Goal: Task Accomplishment & Management: Use online tool/utility

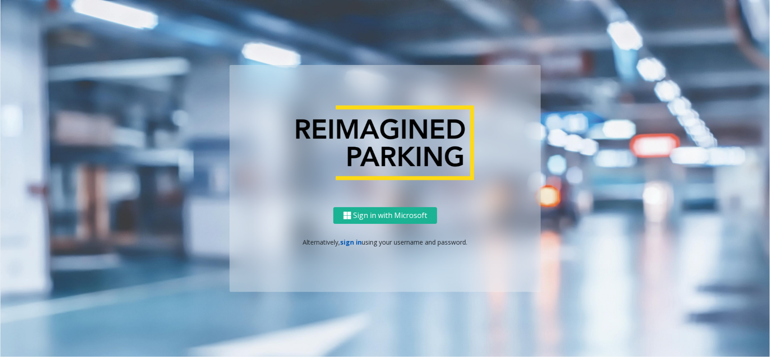
click at [348, 245] on link "sign in" at bounding box center [352, 242] width 22 height 9
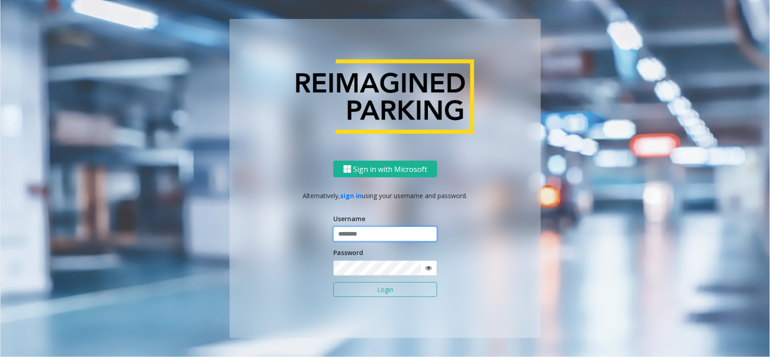
click at [379, 231] on input "text" at bounding box center [386, 234] width 104 height 15
type input "*********"
click at [334, 282] on button "Login" at bounding box center [386, 289] width 104 height 15
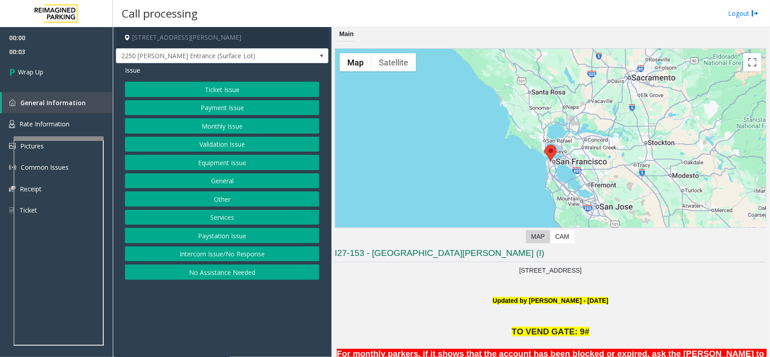
click at [205, 257] on button "Intercom Issue/No Response" at bounding box center [222, 253] width 195 height 15
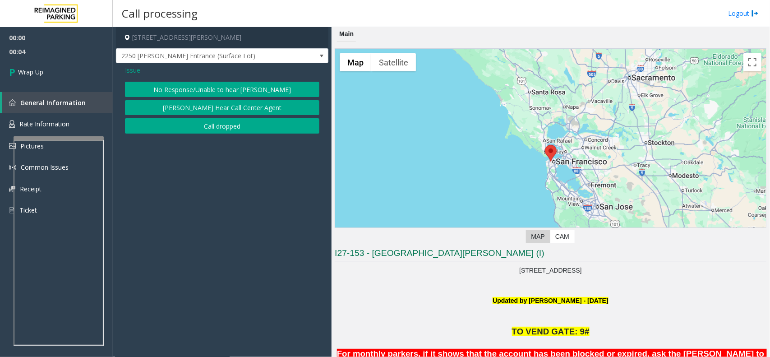
click at [215, 131] on button "Call dropped" at bounding box center [222, 125] width 195 height 15
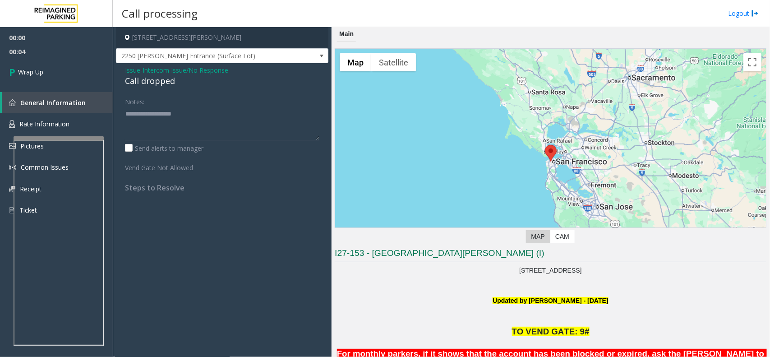
click at [152, 77] on div "Call dropped" at bounding box center [222, 81] width 195 height 12
type textarea "**********"
click at [76, 79] on link "Wrap Up" at bounding box center [56, 72] width 113 height 27
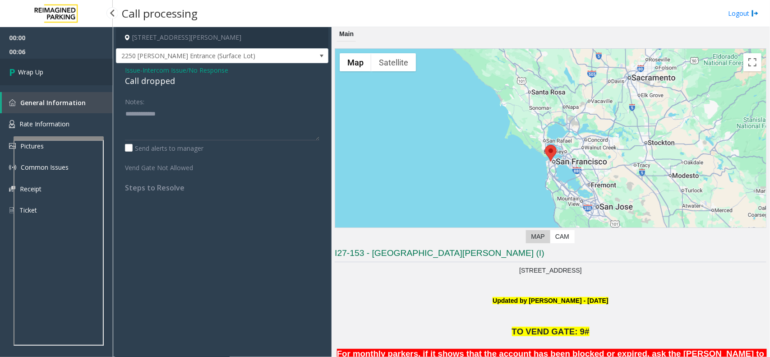
click at [76, 79] on link "Wrap Up" at bounding box center [56, 72] width 113 height 27
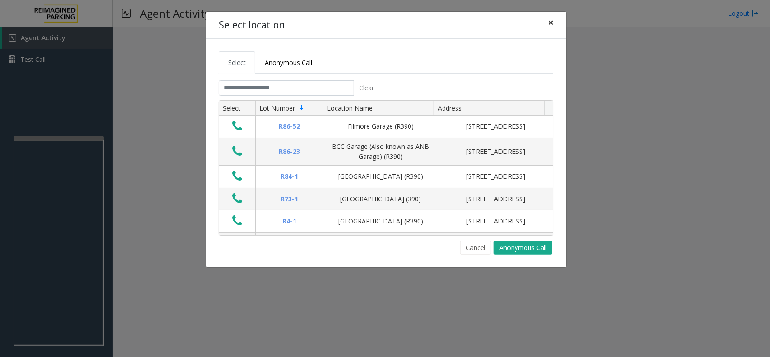
click at [546, 23] on button "×" at bounding box center [551, 23] width 18 height 22
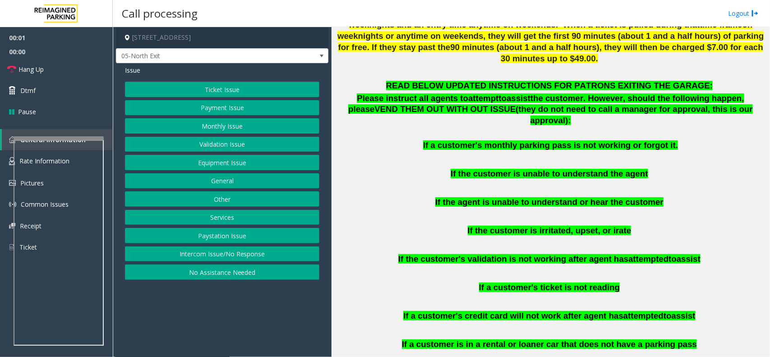
scroll to position [508, 0]
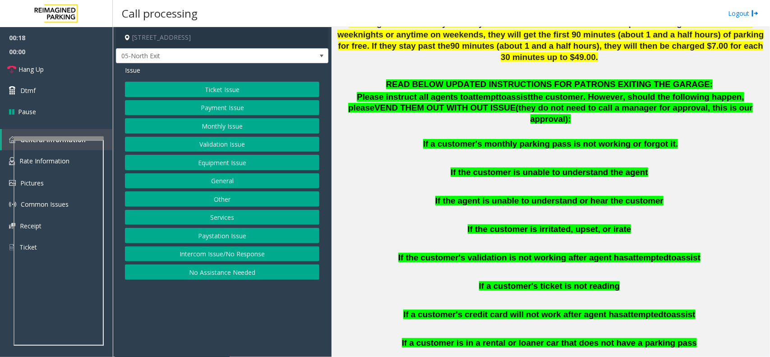
click at [213, 90] on button "Ticket Issue" at bounding box center [222, 89] width 195 height 15
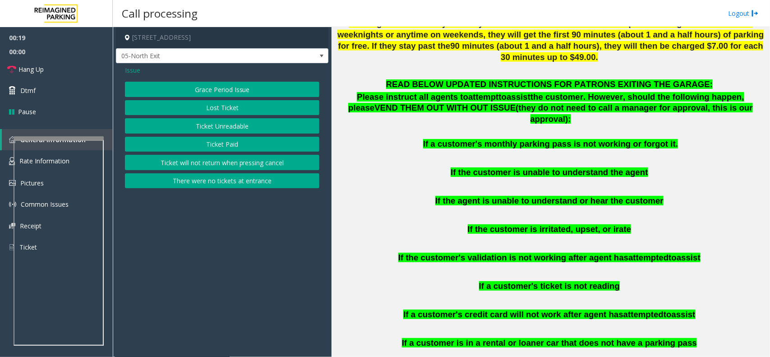
click at [235, 126] on button "Ticket Unreadable" at bounding box center [222, 125] width 195 height 15
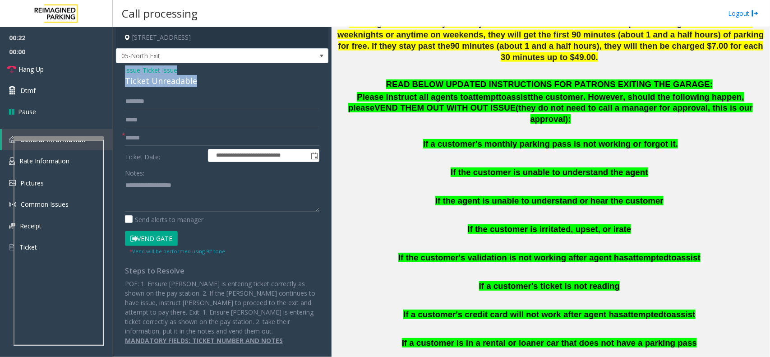
drag, startPoint x: 198, startPoint y: 86, endPoint x: 121, endPoint y: 66, distance: 79.4
click at [121, 66] on div "**********" at bounding box center [222, 208] width 213 height 291
copy div "Issue - Ticket Issue Ticket Unreadable"
click at [149, 199] on textarea at bounding box center [222, 195] width 195 height 34
paste textarea "**********"
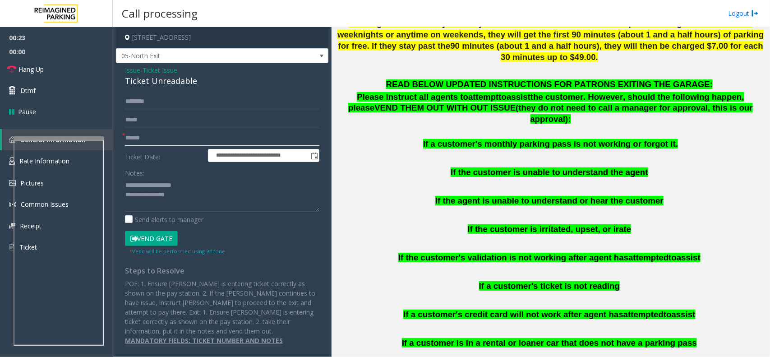
click at [153, 131] on input "text" at bounding box center [222, 137] width 195 height 15
click at [188, 195] on textarea at bounding box center [222, 195] width 195 height 34
type textarea "**********"
click at [160, 136] on input "text" at bounding box center [222, 137] width 195 height 15
click at [160, 141] on input "text" at bounding box center [222, 137] width 195 height 15
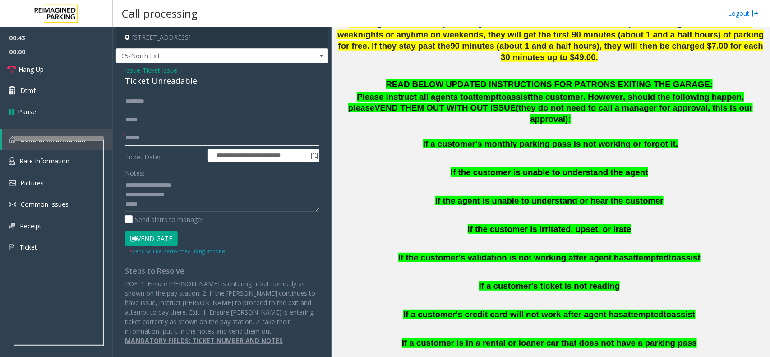
type input "******"
click at [165, 236] on button "Vend Gate" at bounding box center [151, 238] width 53 height 15
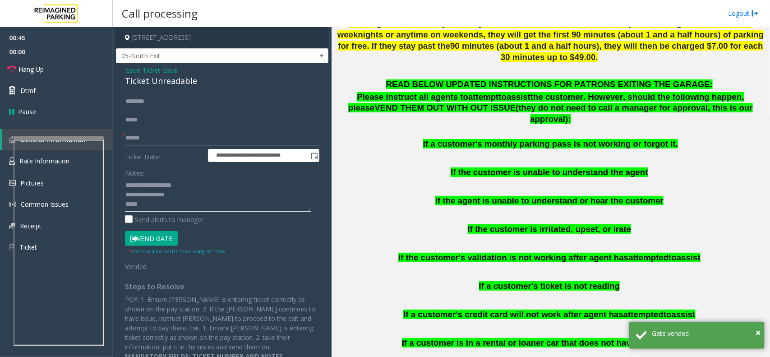
click at [163, 208] on textarea at bounding box center [218, 195] width 186 height 34
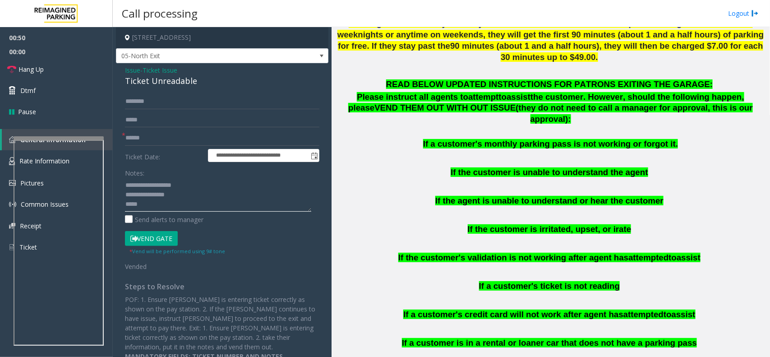
click at [187, 205] on textarea at bounding box center [218, 195] width 186 height 34
paste textarea "**********"
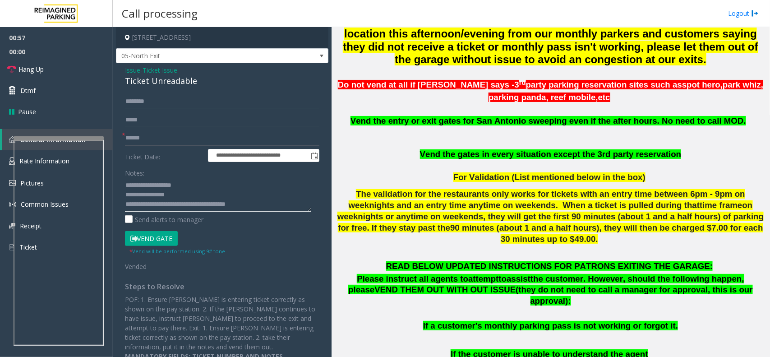
scroll to position [282, 0]
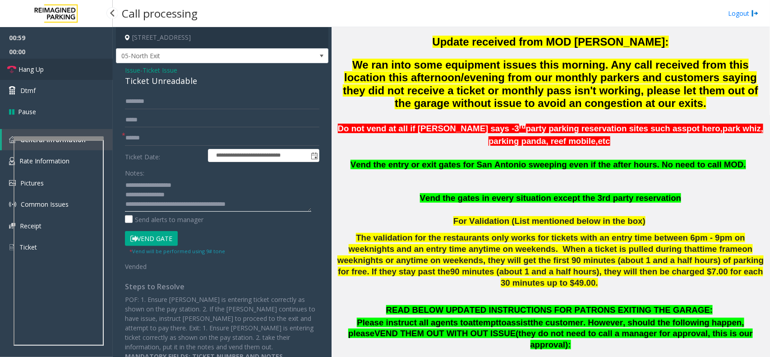
type textarea "**********"
click at [55, 70] on link "Hang Up" at bounding box center [56, 69] width 113 height 21
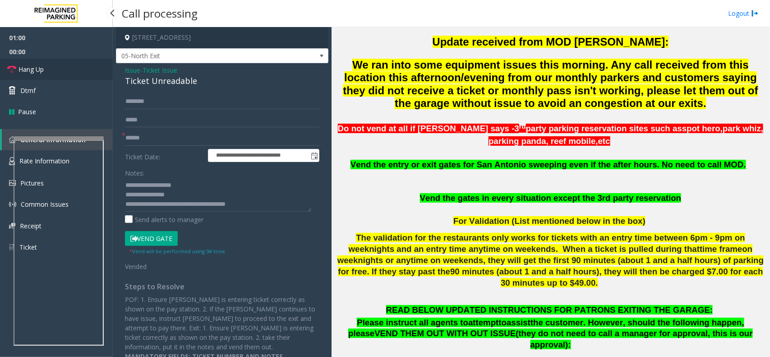
click at [55, 70] on link "Hang Up" at bounding box center [56, 69] width 113 height 21
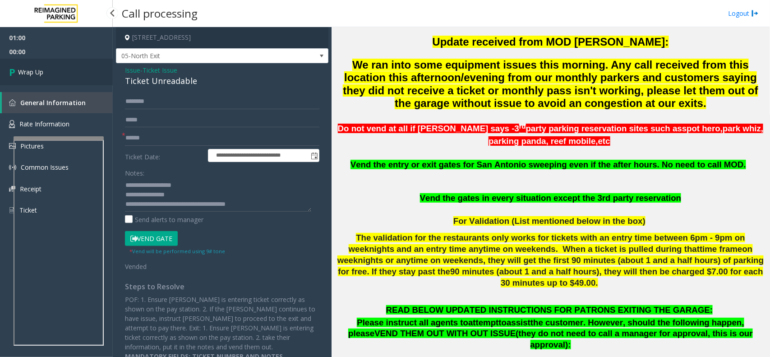
click at [55, 70] on link "Wrap Up" at bounding box center [56, 72] width 113 height 27
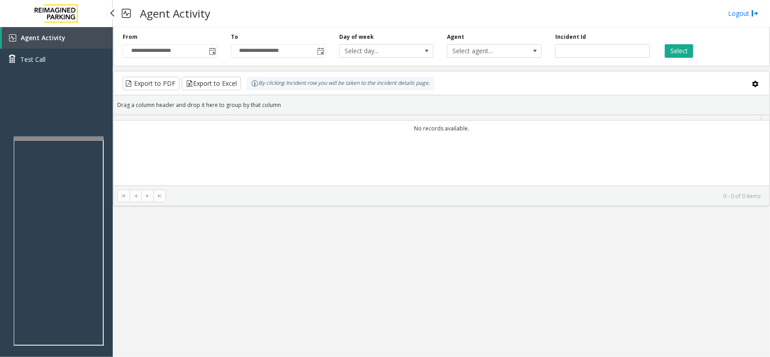
click at [55, 70] on div "Agent Activity Test Call" at bounding box center [56, 52] width 113 height 50
click at [302, 280] on div "**********" at bounding box center [442, 192] width 658 height 330
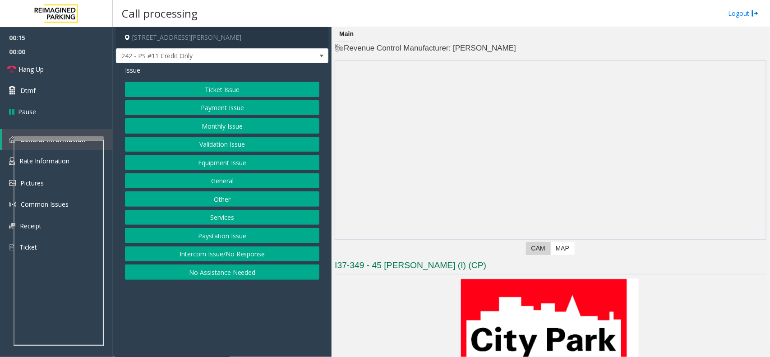
click at [224, 254] on button "Intercom Issue/No Response" at bounding box center [222, 253] width 195 height 15
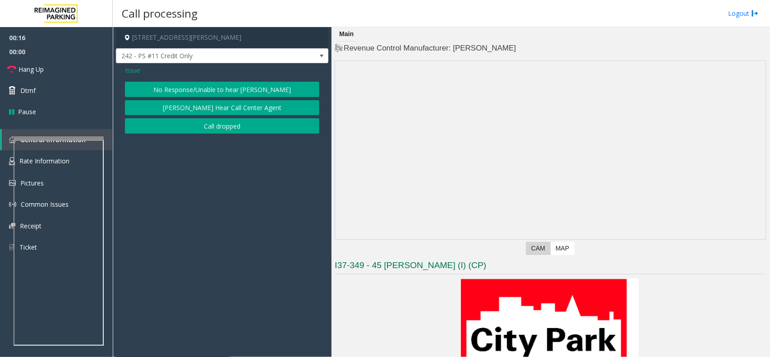
click at [219, 86] on button "No Response/Unable to hear [PERSON_NAME]" at bounding box center [222, 89] width 195 height 15
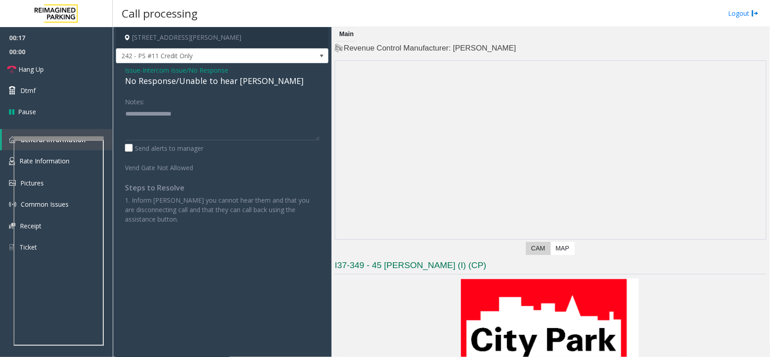
click at [211, 80] on div "No Response/Unable to hear [PERSON_NAME]" at bounding box center [222, 81] width 195 height 12
copy div "No Response/Unable to hear [PERSON_NAME]"
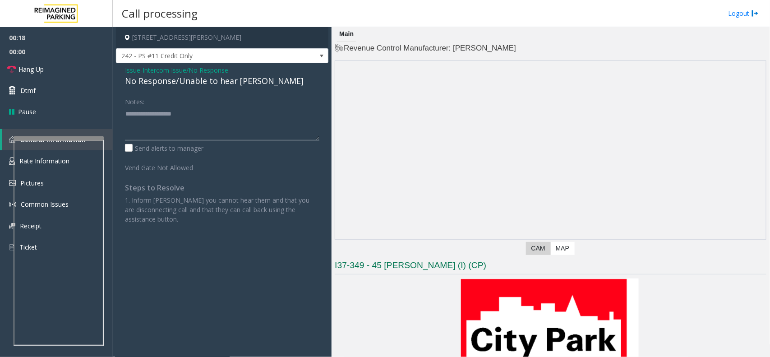
click at [197, 122] on textarea at bounding box center [222, 124] width 195 height 34
paste textarea "**********"
type textarea "**********"
click at [36, 65] on span "Hang Up" at bounding box center [31, 69] width 25 height 9
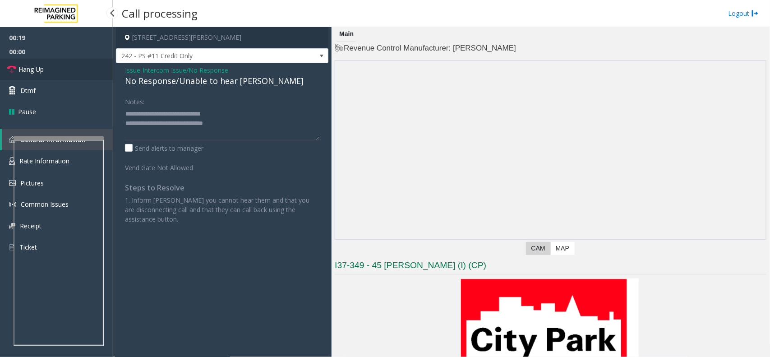
click at [36, 65] on span "Hang Up" at bounding box center [31, 69] width 25 height 9
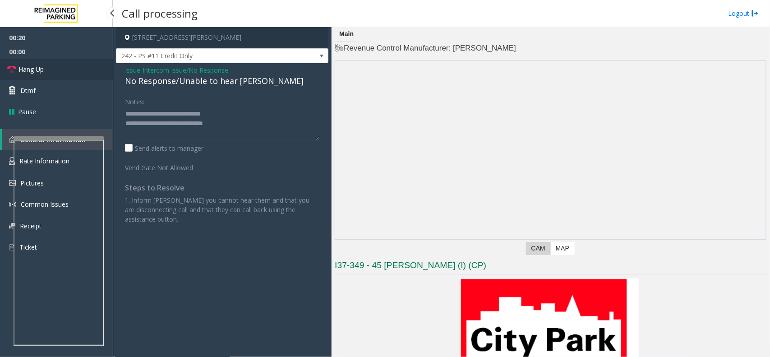
click at [36, 65] on span "Hang Up" at bounding box center [31, 69] width 25 height 9
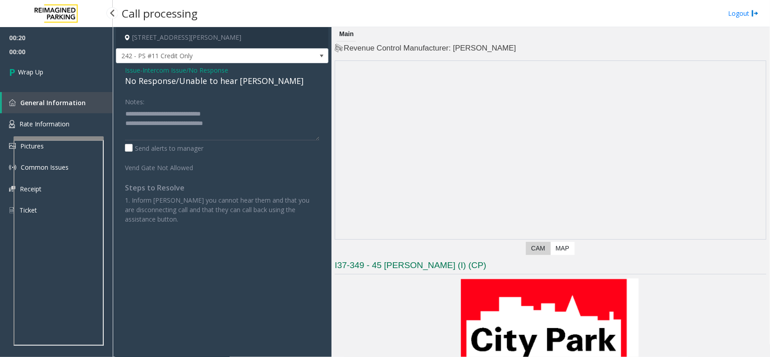
click at [36, 64] on link "Wrap Up" at bounding box center [56, 72] width 113 height 27
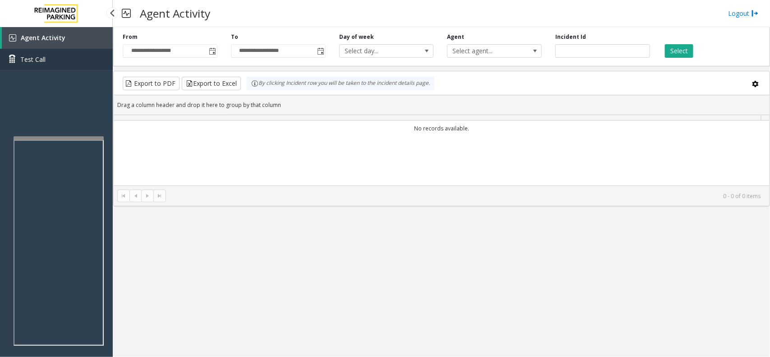
click at [36, 64] on link "Test Call" at bounding box center [56, 59] width 113 height 21
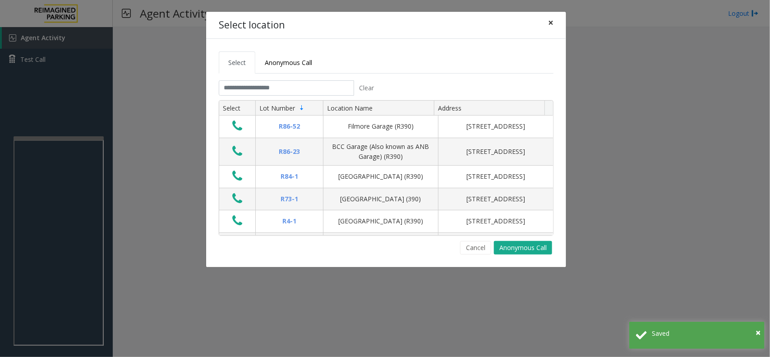
click at [552, 21] on span "×" at bounding box center [550, 22] width 5 height 13
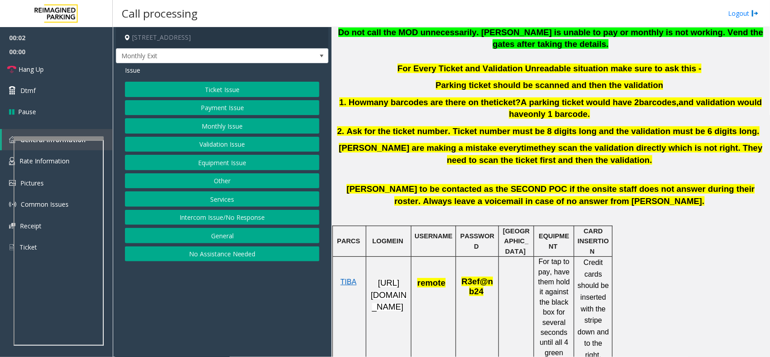
scroll to position [395, 0]
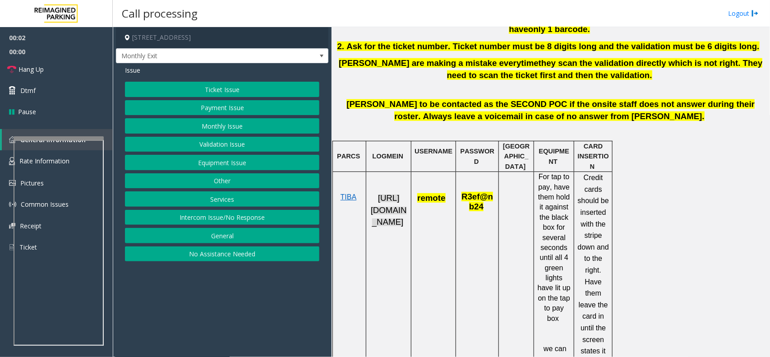
click at [377, 201] on span "https://fillmore-web.sp.tibaparking.net/" at bounding box center [389, 209] width 36 height 33
click at [438, 199] on span "remote" at bounding box center [431, 197] width 28 height 9
copy span "remote"
drag, startPoint x: 461, startPoint y: 197, endPoint x: 481, endPoint y: 209, distance: 23.7
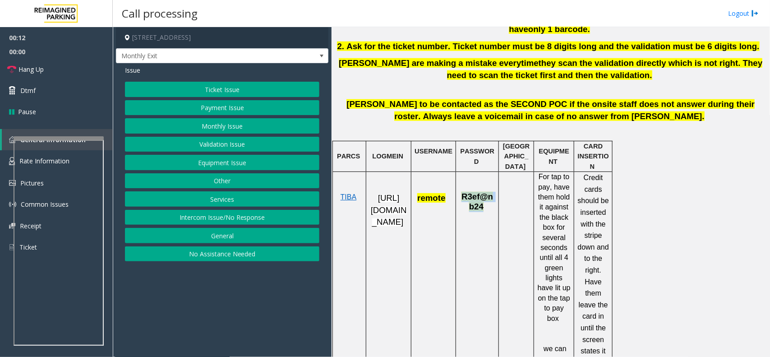
click at [481, 209] on p "R3ef@nb24" at bounding box center [477, 197] width 36 height 30
copy span "R3ef@nb24"
click at [259, 84] on button "Ticket Issue" at bounding box center [222, 89] width 195 height 15
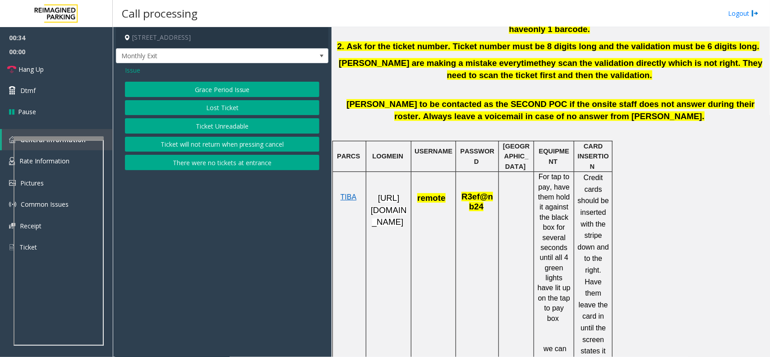
click at [141, 73] on div "Issue" at bounding box center [222, 69] width 195 height 9
click at [130, 73] on span "Issue" at bounding box center [132, 69] width 15 height 9
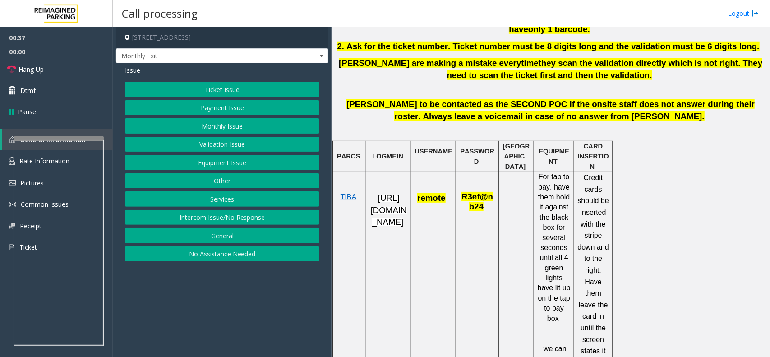
click at [230, 125] on button "Monthly Issue" at bounding box center [222, 125] width 195 height 15
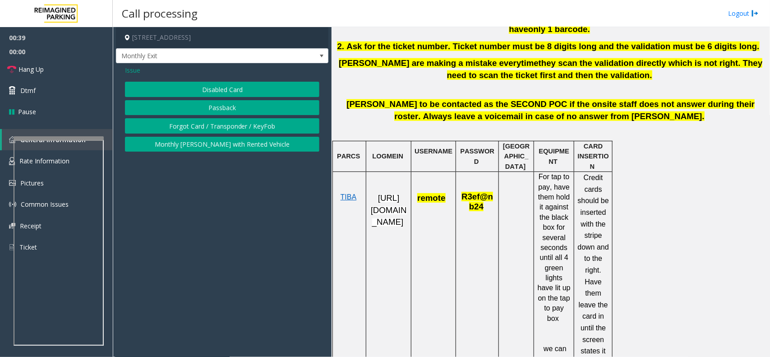
click at [222, 107] on button "Passback" at bounding box center [222, 107] width 195 height 15
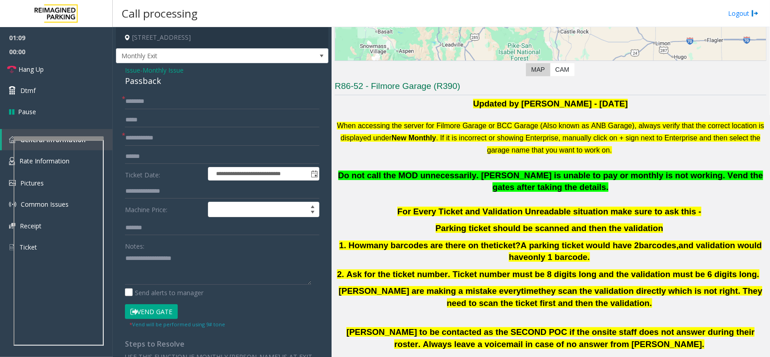
scroll to position [169, 0]
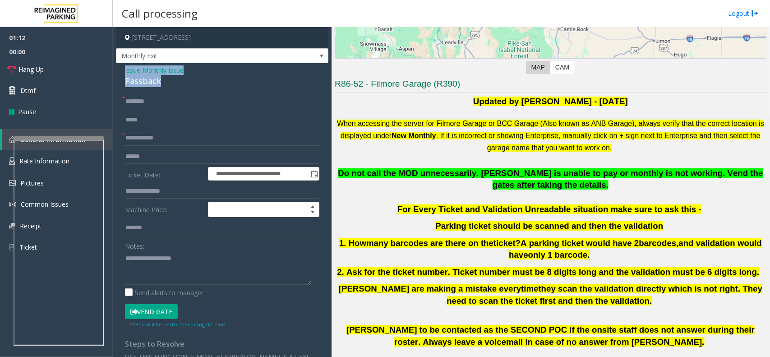
drag, startPoint x: 175, startPoint y: 84, endPoint x: 117, endPoint y: 73, distance: 59.0
click at [117, 73] on div "**********" at bounding box center [222, 278] width 213 height 430
copy div "Issue - Monthly Issue Passback"
click at [153, 269] on textarea at bounding box center [218, 268] width 186 height 34
paste textarea "**********"
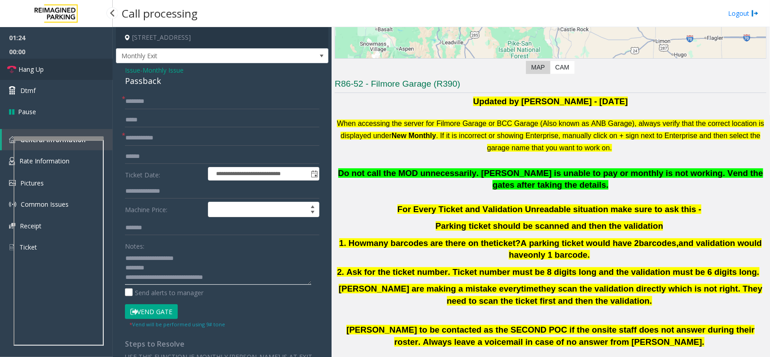
type textarea "**********"
click at [55, 65] on link "Hang Up" at bounding box center [56, 69] width 113 height 21
click at [149, 138] on input "text" at bounding box center [222, 137] width 195 height 15
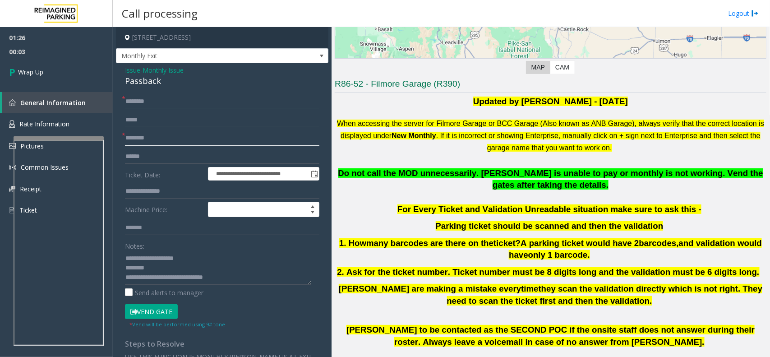
type input "********"
click at [148, 95] on input "text" at bounding box center [222, 101] width 195 height 15
type input "*"
type input "*****"
click at [80, 70] on link "Wrap Up" at bounding box center [56, 72] width 113 height 27
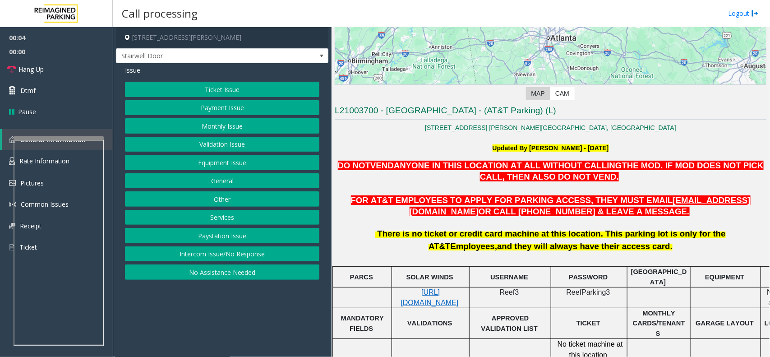
scroll to position [169, 0]
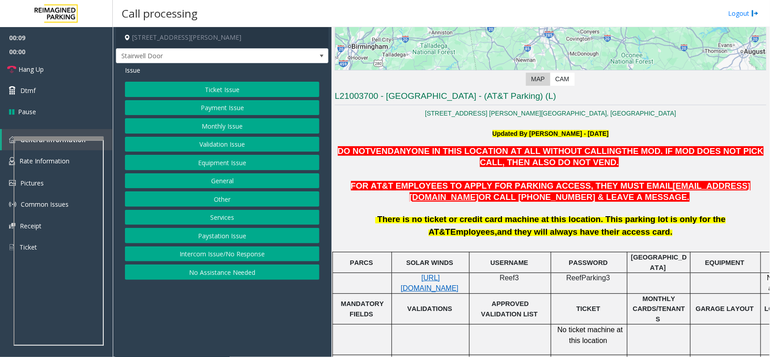
click at [258, 258] on button "Intercom Issue/No Response" at bounding box center [222, 253] width 195 height 15
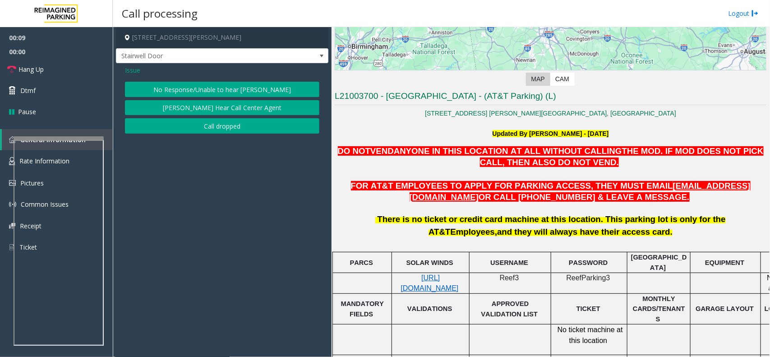
click at [213, 87] on button "No Response/Unable to hear [PERSON_NAME]" at bounding box center [222, 89] width 195 height 15
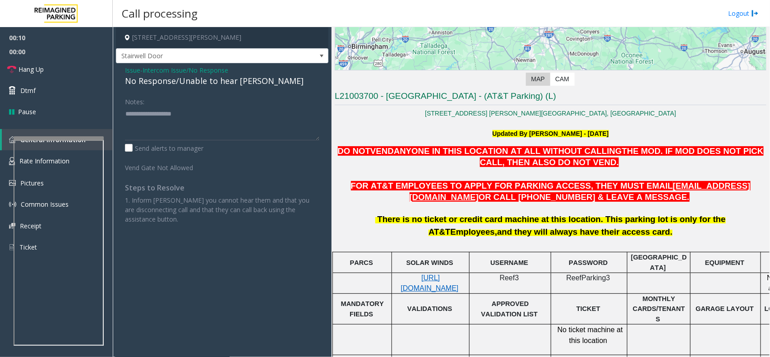
click at [188, 82] on div "No Response/Unable to hear [PERSON_NAME]" at bounding box center [222, 81] width 195 height 12
type textarea "**********"
click at [42, 65] on span "Hang Up" at bounding box center [31, 69] width 25 height 9
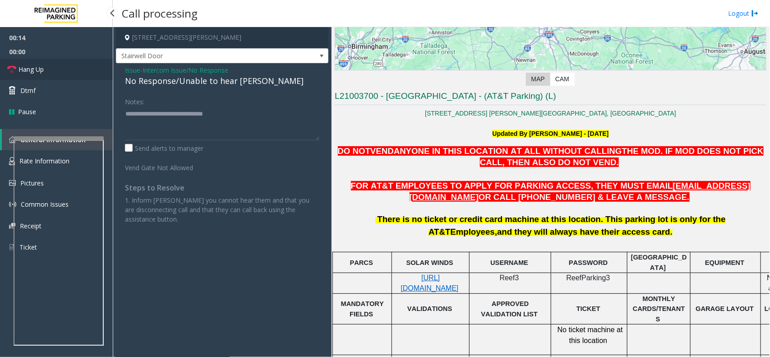
click at [42, 65] on span "Hang Up" at bounding box center [31, 69] width 25 height 9
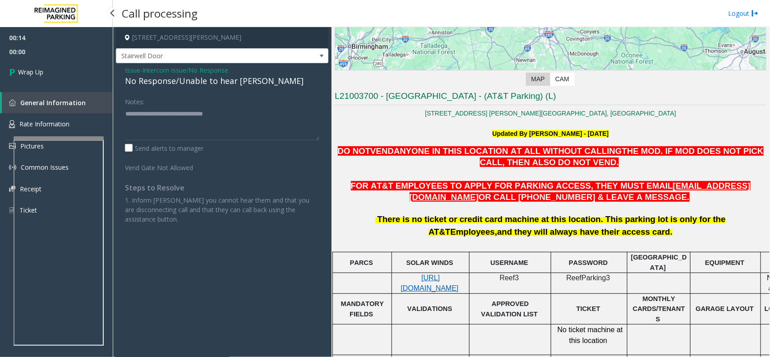
click at [42, 65] on link "Wrap Up" at bounding box center [56, 72] width 113 height 27
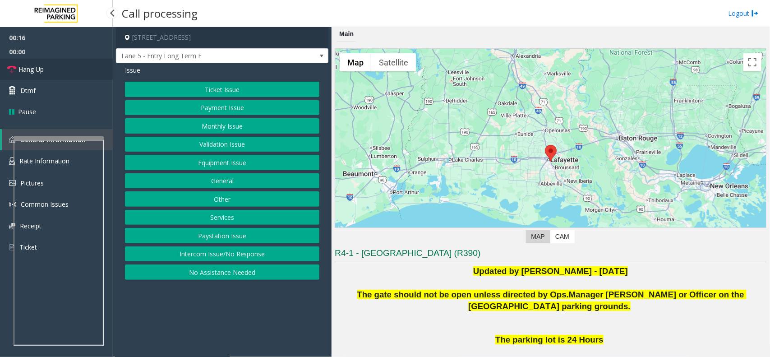
click at [14, 77] on link "Hang Up" at bounding box center [56, 69] width 113 height 21
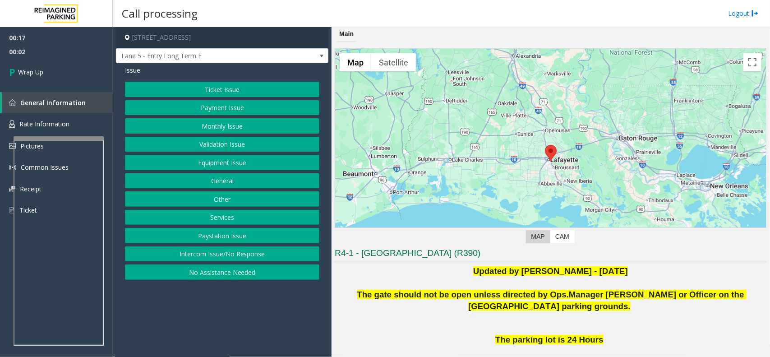
click at [229, 253] on button "Intercom Issue/No Response" at bounding box center [222, 253] width 195 height 15
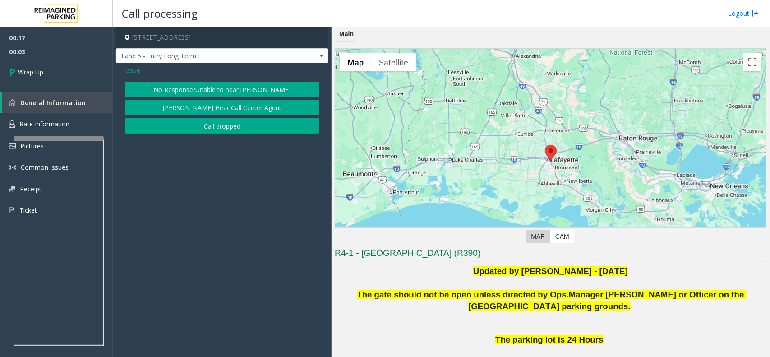
click at [210, 88] on button "No Response/Unable to hear [PERSON_NAME]" at bounding box center [222, 89] width 195 height 15
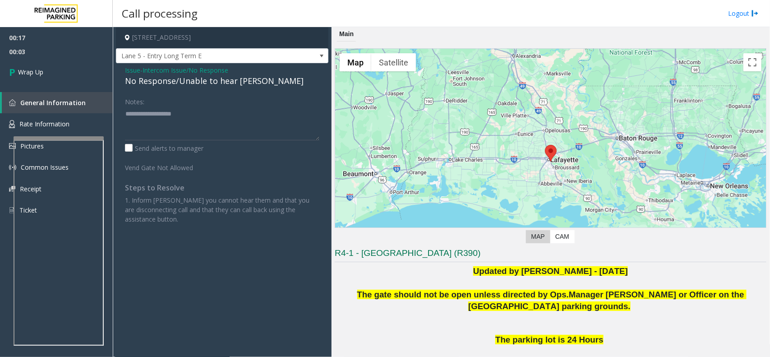
click at [189, 86] on div "No Response/Unable to hear [PERSON_NAME]" at bounding box center [222, 81] width 195 height 12
copy div "No Response/Unable to hear [PERSON_NAME]"
click at [185, 124] on textarea at bounding box center [222, 124] width 195 height 34
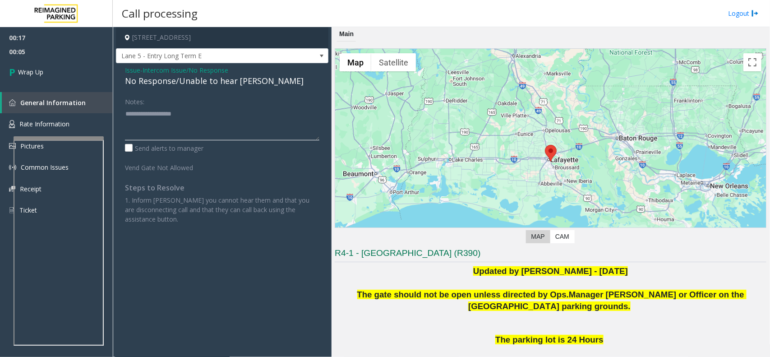
paste textarea "**********"
type textarea "**********"
click at [50, 71] on link "Wrap Up" at bounding box center [56, 72] width 113 height 27
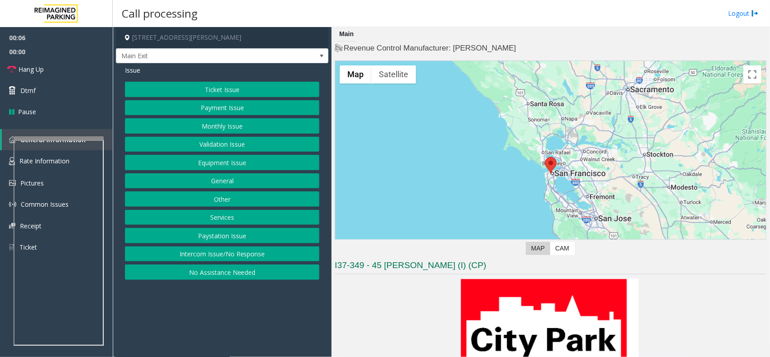
click at [213, 253] on button "Intercom Issue/No Response" at bounding box center [222, 253] width 195 height 15
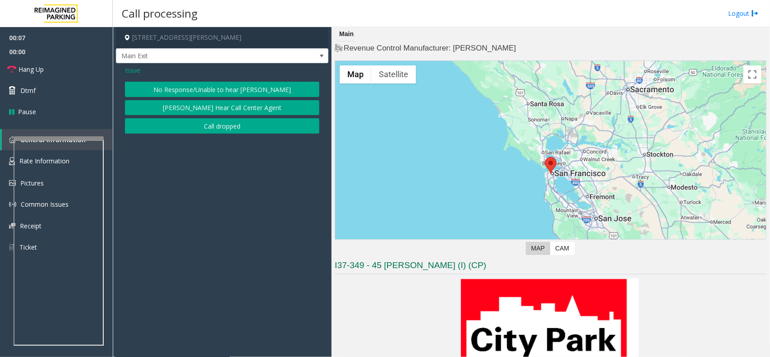
click at [199, 93] on button "No Response/Unable to hear [PERSON_NAME]" at bounding box center [222, 89] width 195 height 15
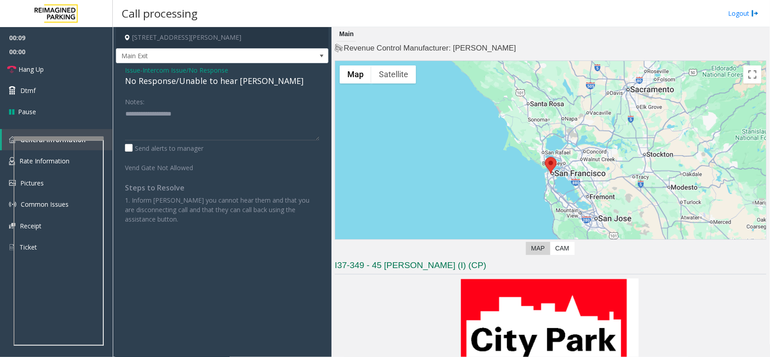
click at [182, 80] on div "No Response/Unable to hear [PERSON_NAME]" at bounding box center [222, 81] width 195 height 12
type textarea "**********"
click at [41, 69] on span "Hang Up" at bounding box center [31, 69] width 25 height 9
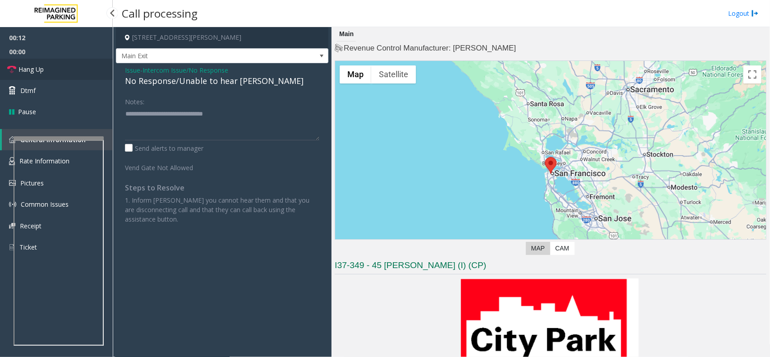
click at [41, 69] on span "Hang Up" at bounding box center [31, 69] width 25 height 9
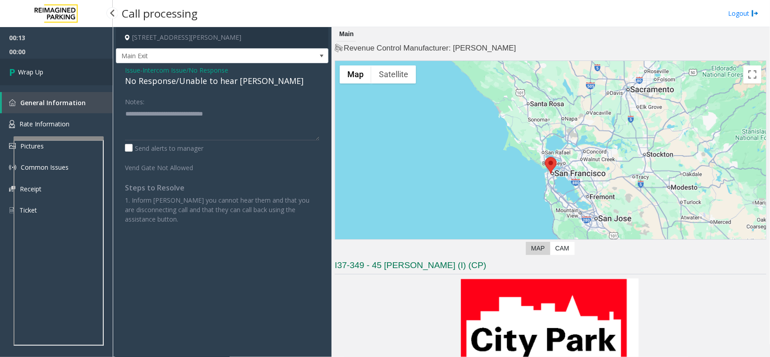
click at [41, 69] on span "Wrap Up" at bounding box center [30, 71] width 25 height 9
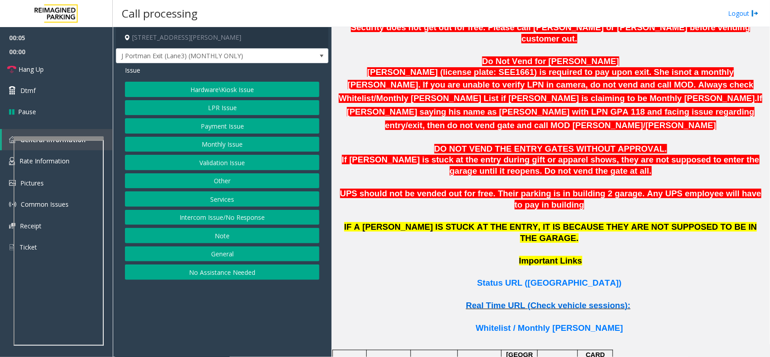
scroll to position [564, 0]
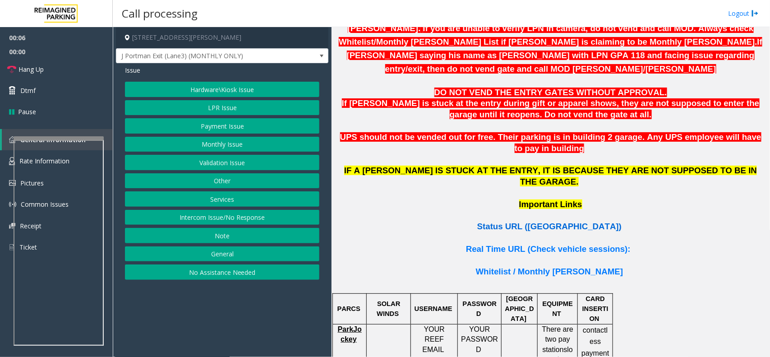
click at [540, 222] on span "Status URL ([GEOGRAPHIC_DATA])" at bounding box center [550, 226] width 144 height 9
click at [205, 60] on span "J Portman Exit (Lane3) (MONTHLY ONLY)" at bounding box center [200, 56] width 169 height 14
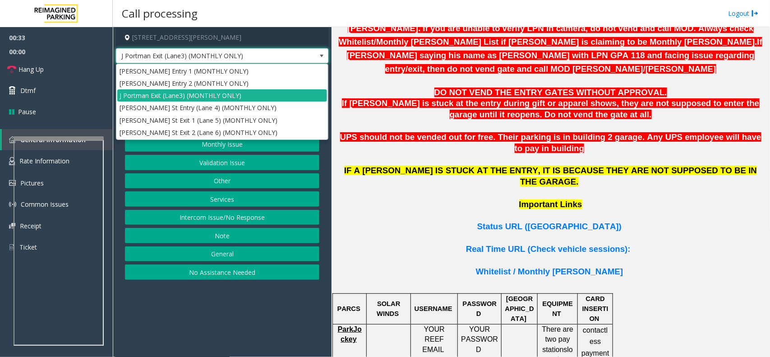
click at [354, 199] on p "Important Links" at bounding box center [551, 210] width 432 height 23
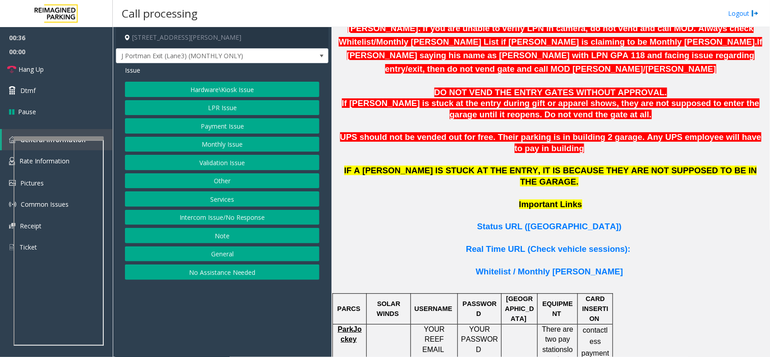
click at [235, 181] on button "Other" at bounding box center [222, 180] width 195 height 15
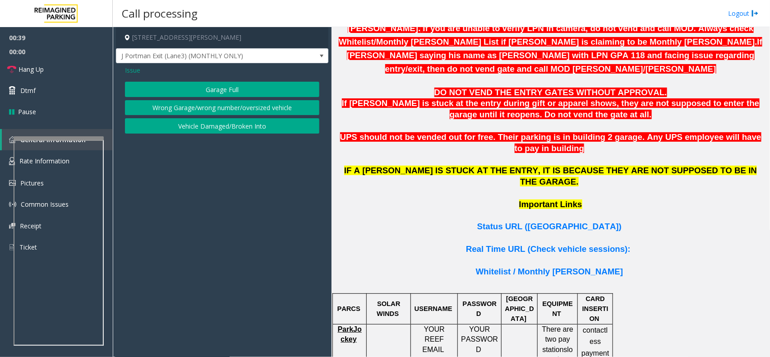
click at [186, 107] on button "Wrong Garage/wrong number/oversized vehicle" at bounding box center [222, 107] width 195 height 15
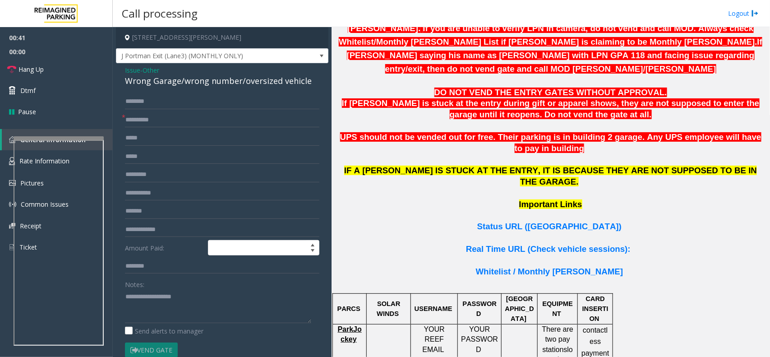
click at [146, 71] on span "Other" at bounding box center [151, 69] width 17 height 9
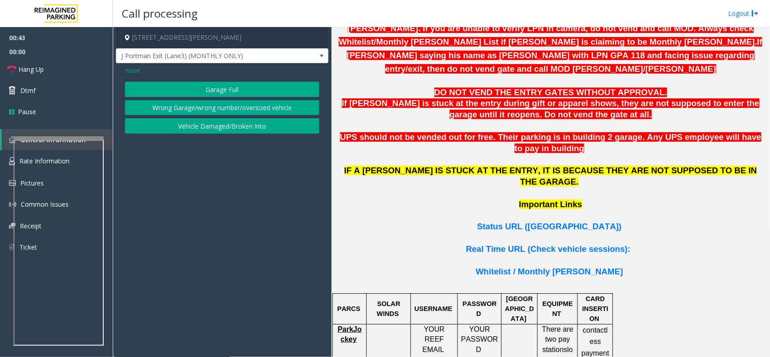
click at [139, 71] on span "Issue" at bounding box center [132, 69] width 15 height 9
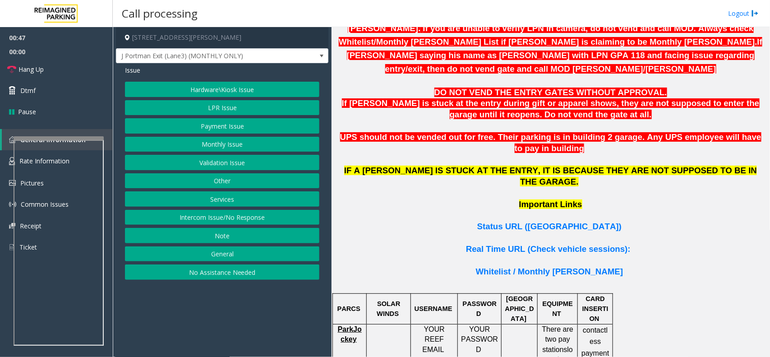
click at [228, 198] on button "Services" at bounding box center [222, 198] width 195 height 15
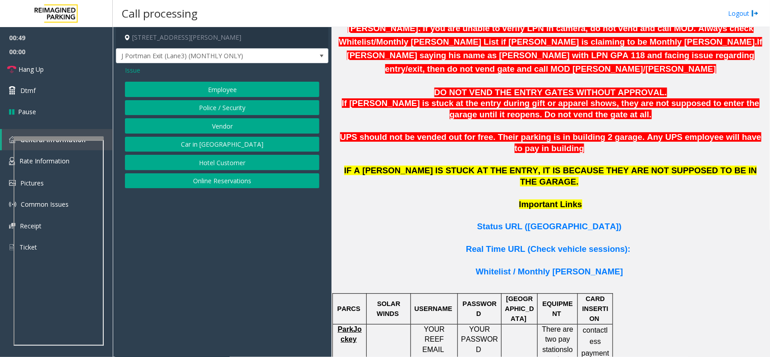
click at [136, 71] on span "Issue" at bounding box center [132, 69] width 15 height 9
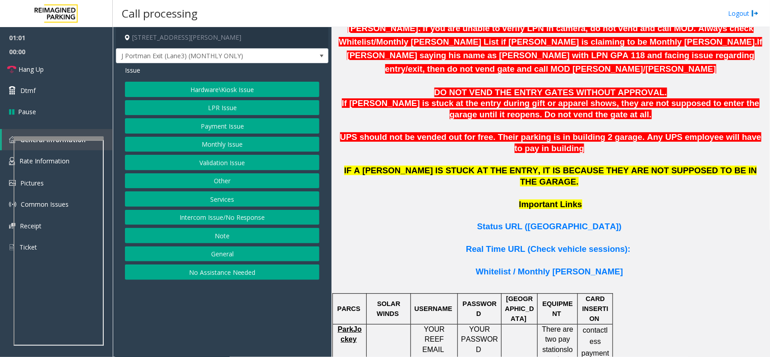
click at [217, 195] on button "Services" at bounding box center [222, 198] width 195 height 15
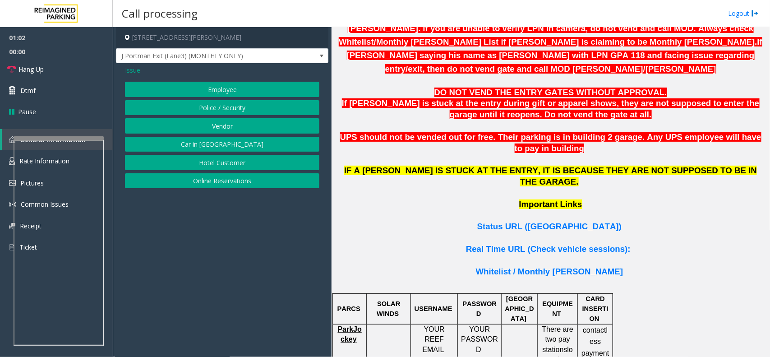
click at [136, 71] on span "Issue" at bounding box center [132, 69] width 15 height 9
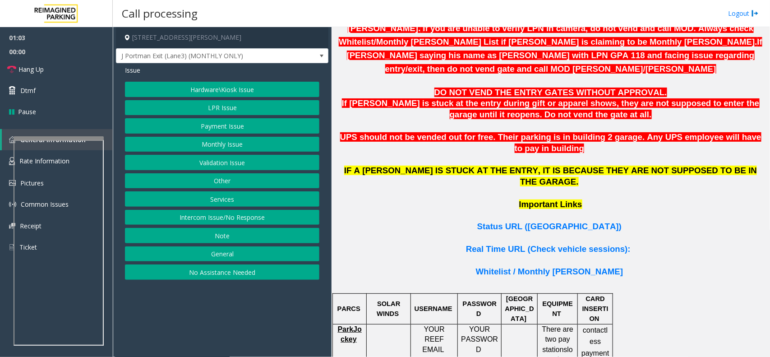
click at [227, 186] on button "Other" at bounding box center [222, 180] width 195 height 15
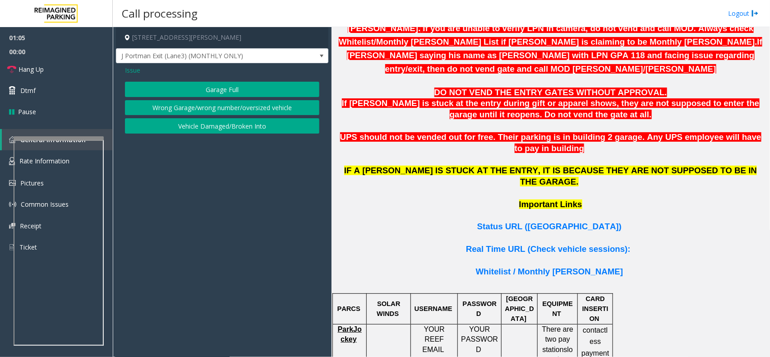
click at [167, 105] on button "Wrong Garage/wrong number/oversized vehicle" at bounding box center [222, 107] width 195 height 15
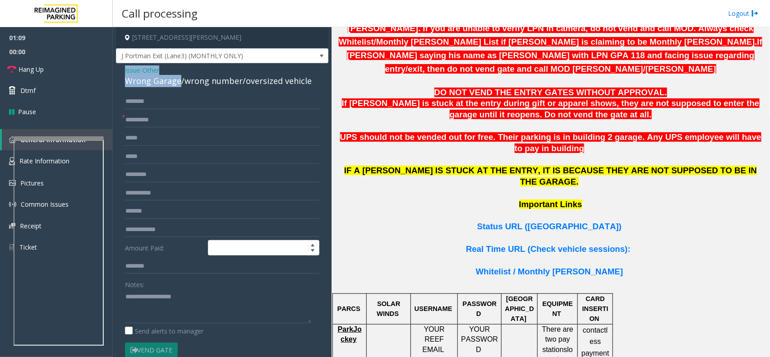
drag, startPoint x: 178, startPoint y: 82, endPoint x: 113, endPoint y: 75, distance: 65.3
click at [113, 75] on app-call-processing-form "230 Harris Street Northeast, Atlanta, GA J Portman Exit (Lane3) (MONTHLY ONLY) …" at bounding box center [222, 192] width 219 height 330
copy div "Issue - Other Wrong Garage"
click at [164, 294] on textarea at bounding box center [218, 306] width 186 height 34
paste textarea "**********"
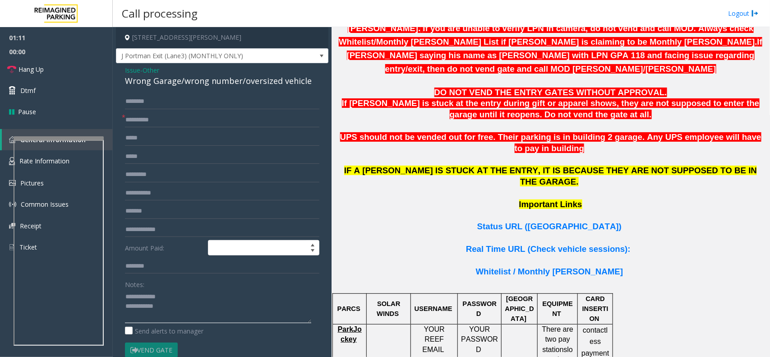
click at [158, 307] on textarea at bounding box center [218, 306] width 186 height 34
type textarea "**********"
click at [136, 117] on input "text" at bounding box center [222, 119] width 195 height 15
type input "*"
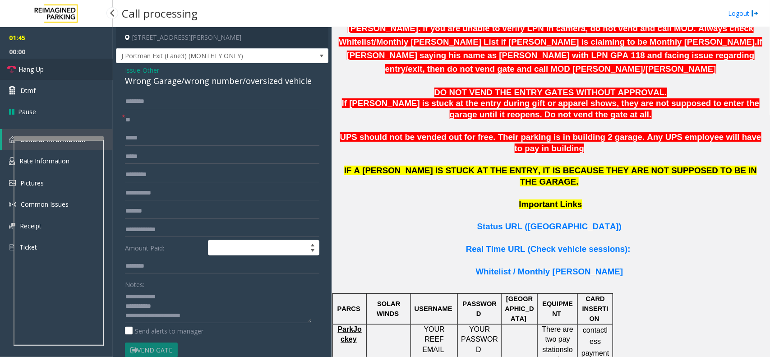
type input "**"
click at [77, 77] on link "Hang Up" at bounding box center [56, 69] width 113 height 21
click at [202, 315] on textarea at bounding box center [218, 306] width 186 height 34
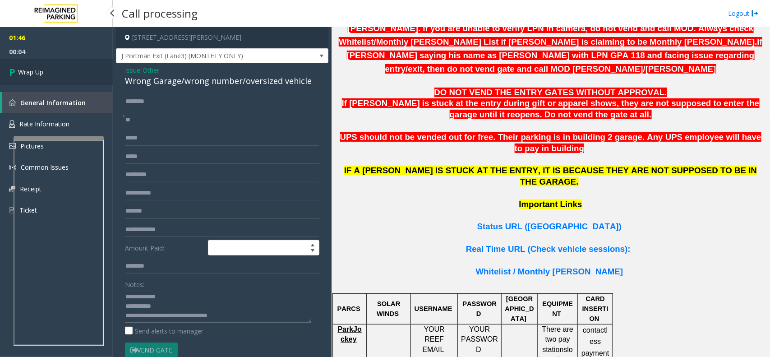
type textarea "**********"
click at [74, 83] on link "Wrap Up" at bounding box center [56, 72] width 113 height 27
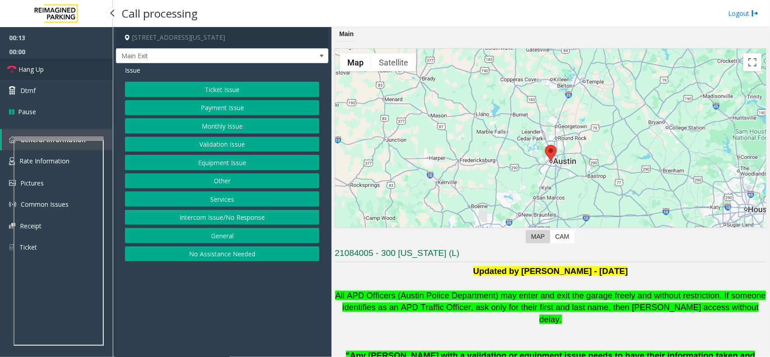
click at [62, 70] on link "Hang Up" at bounding box center [56, 69] width 113 height 21
click at [232, 222] on button "Intercom Issue/No Response" at bounding box center [222, 217] width 195 height 15
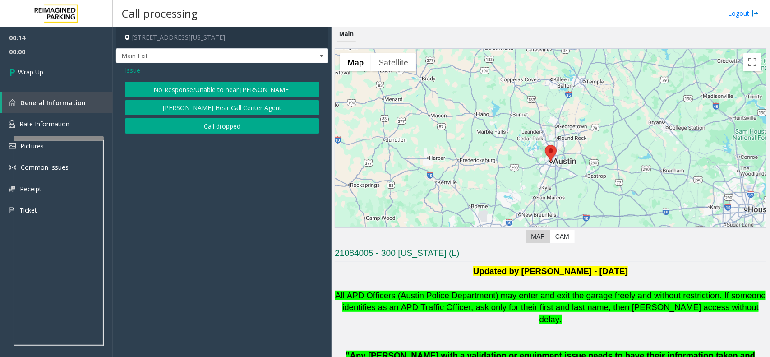
click at [175, 88] on button "No Response/Unable to hear [PERSON_NAME]" at bounding box center [222, 89] width 195 height 15
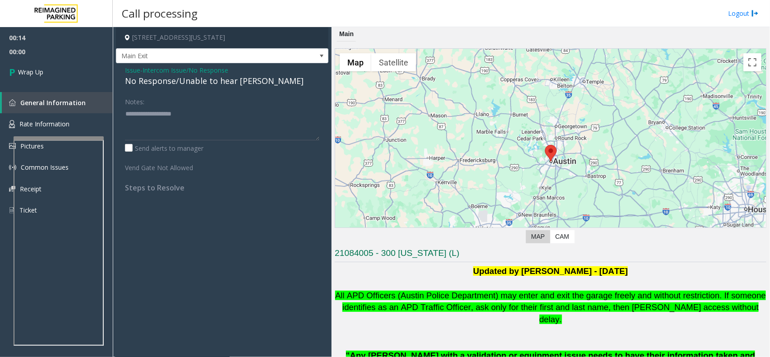
click at [175, 79] on div "No Response/Unable to hear [PERSON_NAME]" at bounding box center [222, 81] width 195 height 12
type textarea "**********"
click at [78, 73] on link "Wrap Up" at bounding box center [56, 72] width 113 height 27
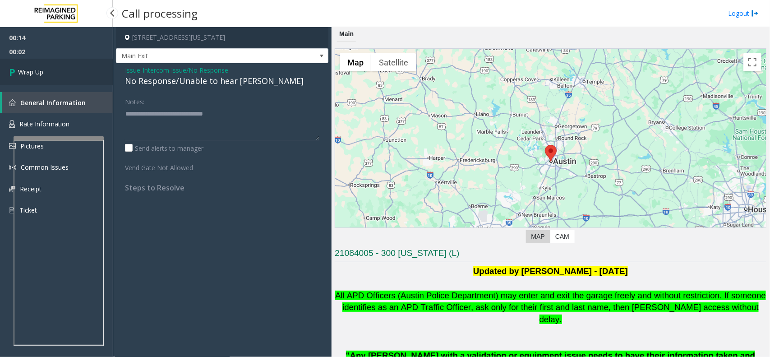
click at [78, 73] on link "Wrap Up" at bounding box center [56, 72] width 113 height 27
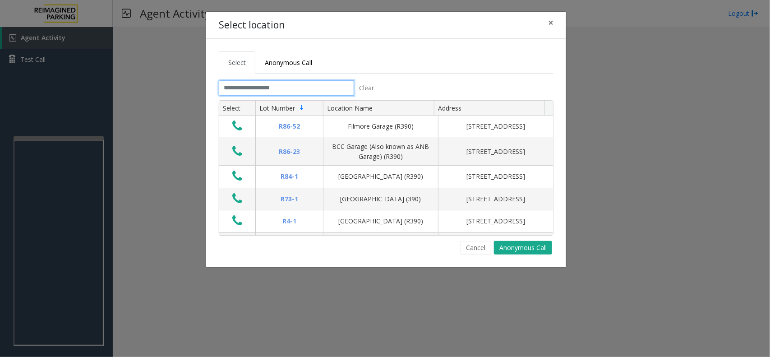
click at [296, 95] on input "text" at bounding box center [286, 87] width 135 height 15
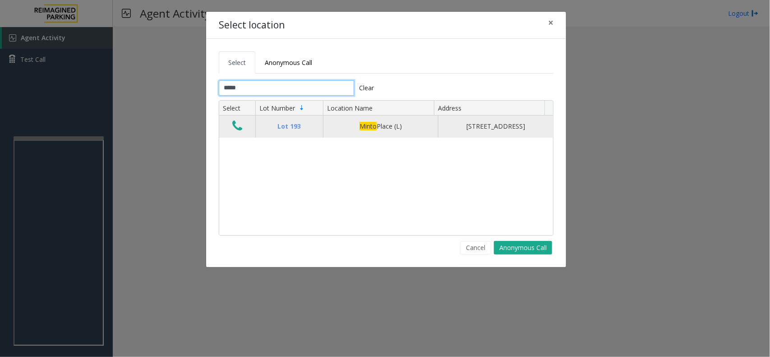
type input "*****"
click at [237, 130] on icon "Data table" at bounding box center [237, 126] width 10 height 13
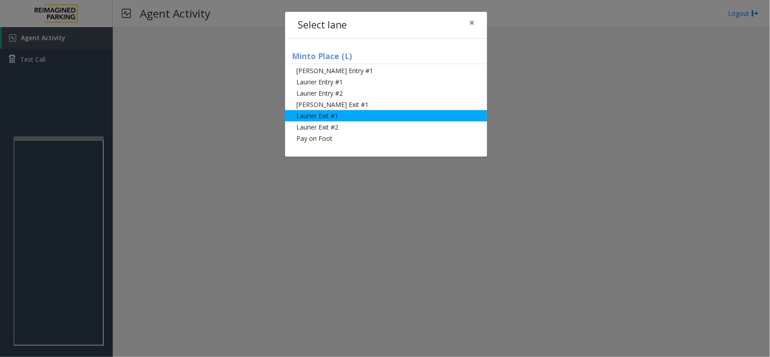
click at [314, 118] on li "Laurier Exit #1" at bounding box center [386, 115] width 202 height 11
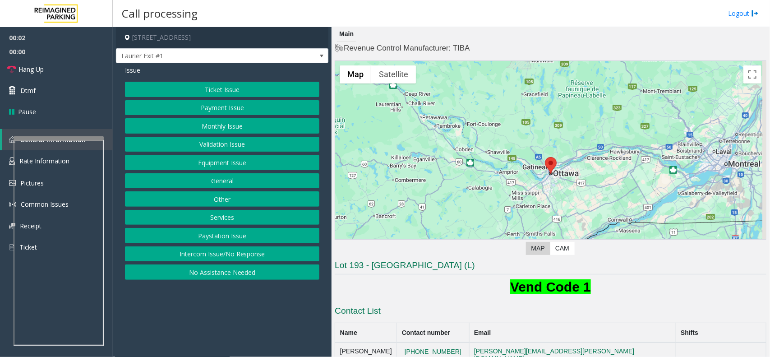
click at [240, 109] on button "Payment Issue" at bounding box center [222, 107] width 195 height 15
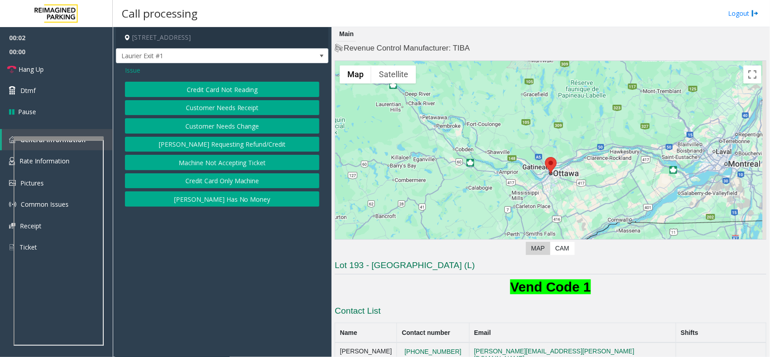
click at [241, 90] on button "Credit Card Not Reading" at bounding box center [222, 89] width 195 height 15
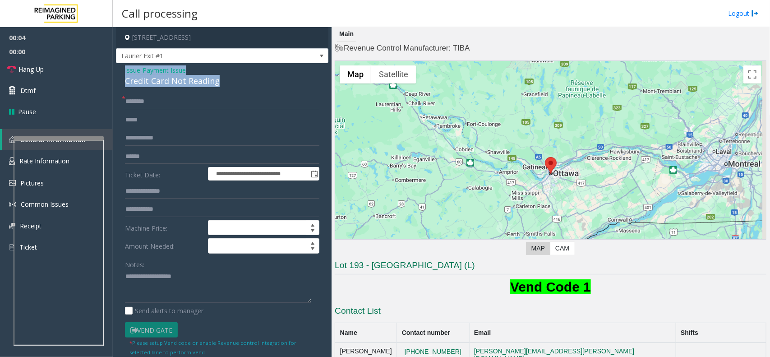
drag, startPoint x: 220, startPoint y: 84, endPoint x: 113, endPoint y: 69, distance: 108.5
click at [113, 69] on div "**********" at bounding box center [442, 192] width 658 height 330
click at [204, 286] on textarea at bounding box center [218, 286] width 186 height 34
click at [179, 301] on textarea at bounding box center [218, 286] width 186 height 34
paste textarea "**********"
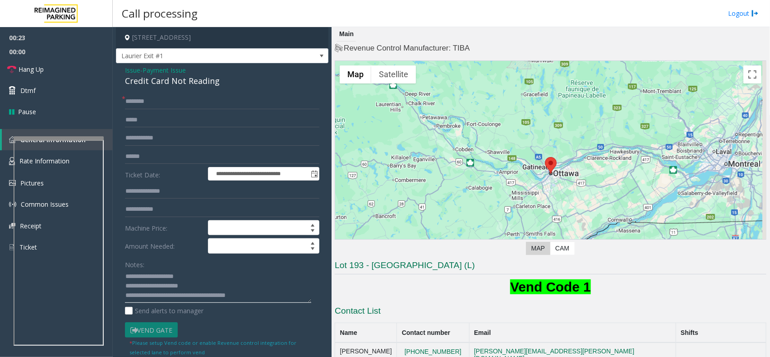
scroll to position [6, 0]
type textarea "**********"
click at [171, 150] on input "text" at bounding box center [222, 156] width 195 height 15
type input "*****"
click at [168, 102] on input "text" at bounding box center [222, 101] width 195 height 15
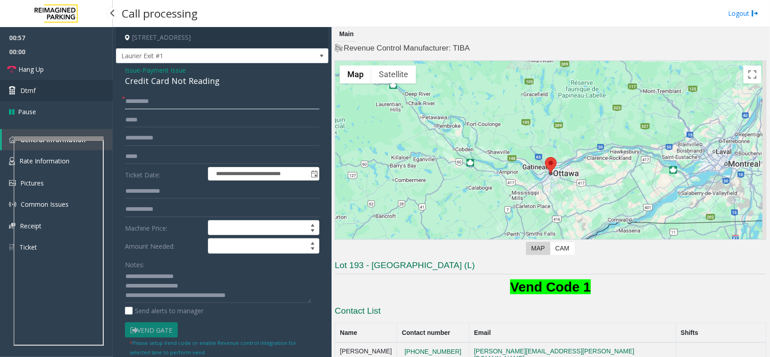
type input "*********"
click at [73, 88] on link "Dtmf" at bounding box center [56, 90] width 113 height 21
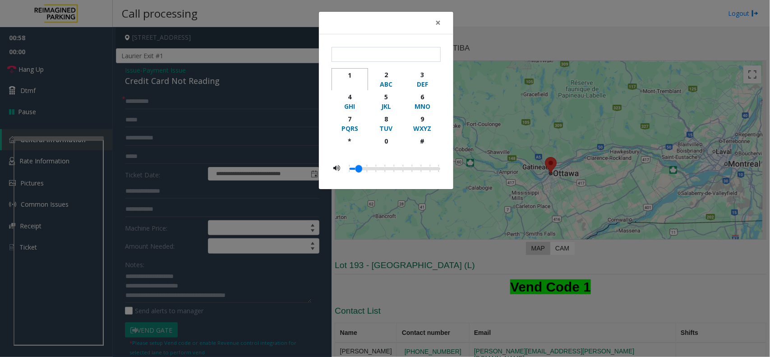
click at [357, 74] on div "1" at bounding box center [350, 74] width 25 height 9
type input "*"
click at [434, 21] on button "×" at bounding box center [438, 23] width 18 height 22
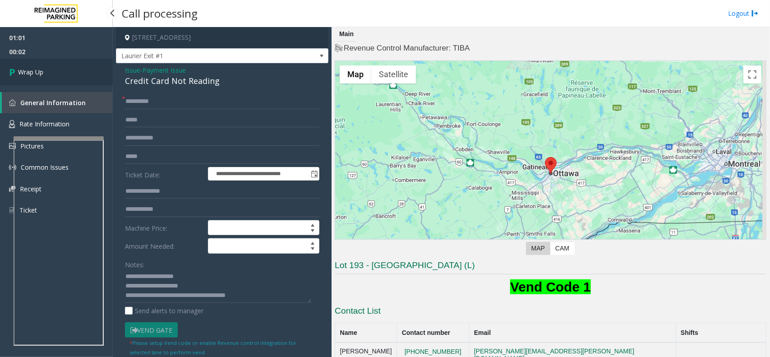
click at [74, 66] on link "Wrap Up" at bounding box center [56, 72] width 113 height 27
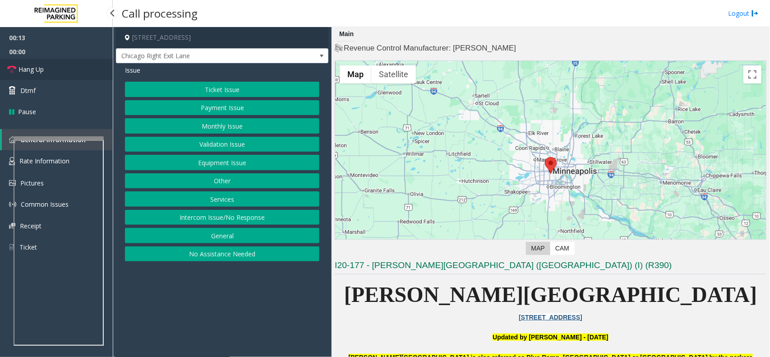
click at [55, 69] on link "Hang Up" at bounding box center [56, 69] width 113 height 21
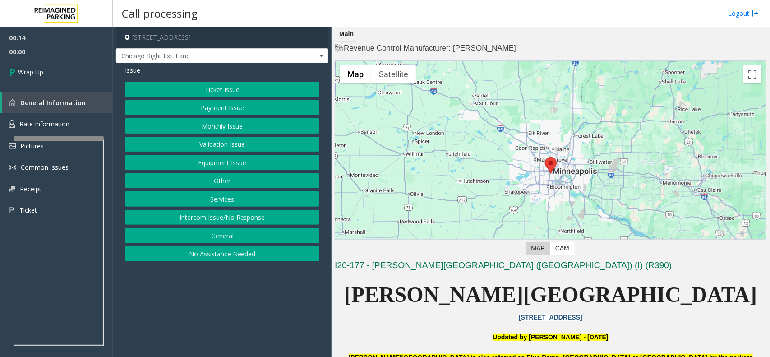
click at [229, 219] on button "Intercom Issue/No Response" at bounding box center [222, 217] width 195 height 15
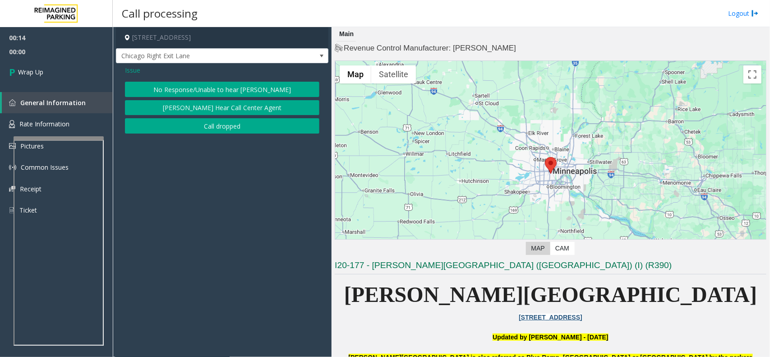
click at [193, 89] on button "No Response/Unable to hear [PERSON_NAME]" at bounding box center [222, 89] width 195 height 15
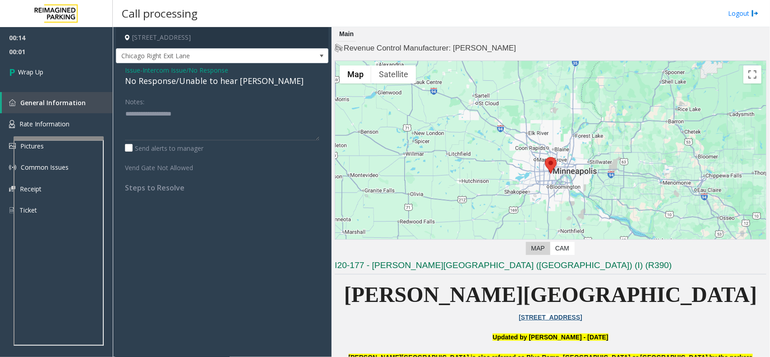
click at [186, 83] on div "No Response/Unable to hear [PERSON_NAME]" at bounding box center [222, 81] width 195 height 12
type textarea "**********"
click at [90, 72] on link "Wrap Up" at bounding box center [56, 72] width 113 height 27
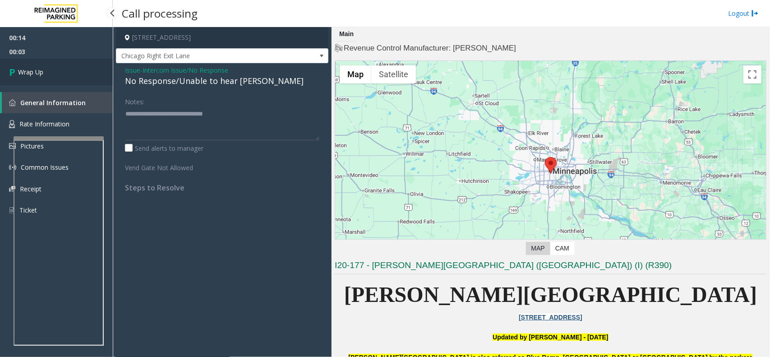
click at [90, 72] on link "Wrap Up" at bounding box center [56, 72] width 113 height 27
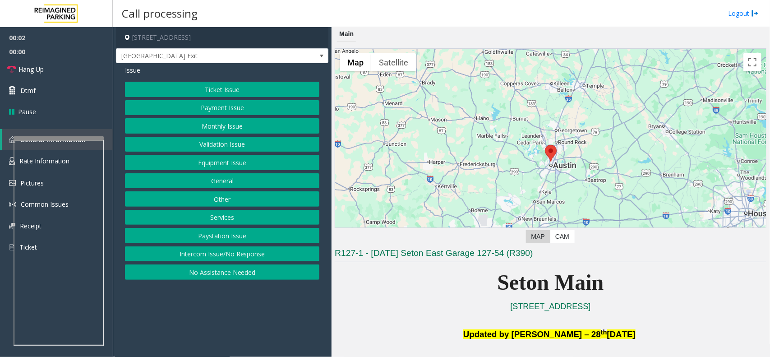
click at [197, 162] on button "Equipment Issue" at bounding box center [222, 162] width 195 height 15
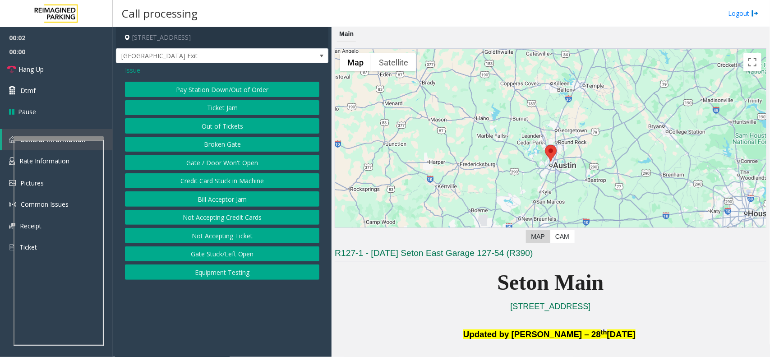
click at [197, 162] on button "Gate / Door Won't Open" at bounding box center [222, 162] width 195 height 15
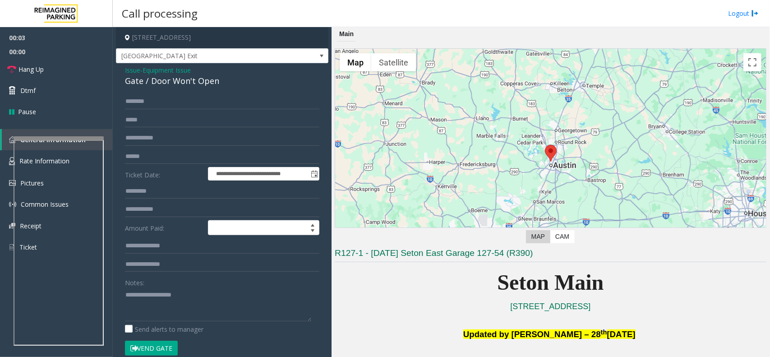
click at [161, 73] on span "Equipment Issue" at bounding box center [167, 69] width 48 height 9
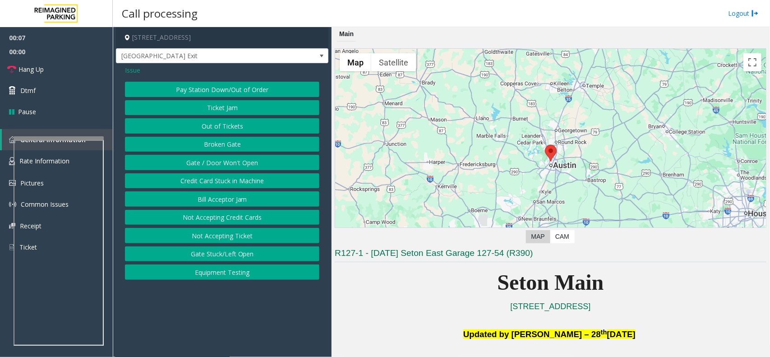
click at [134, 73] on span "Issue" at bounding box center [132, 69] width 15 height 9
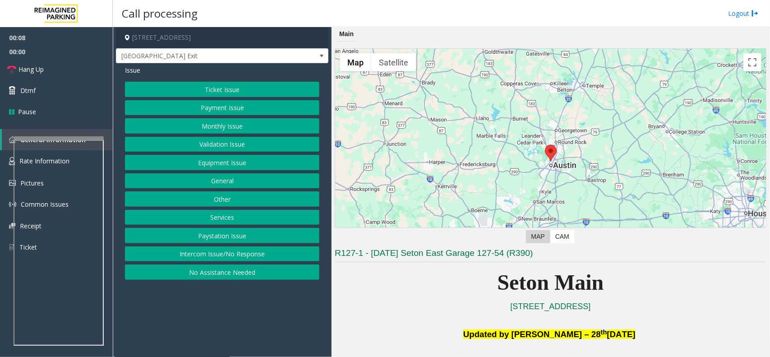
click at [205, 255] on button "Intercom Issue/No Response" at bounding box center [222, 253] width 195 height 15
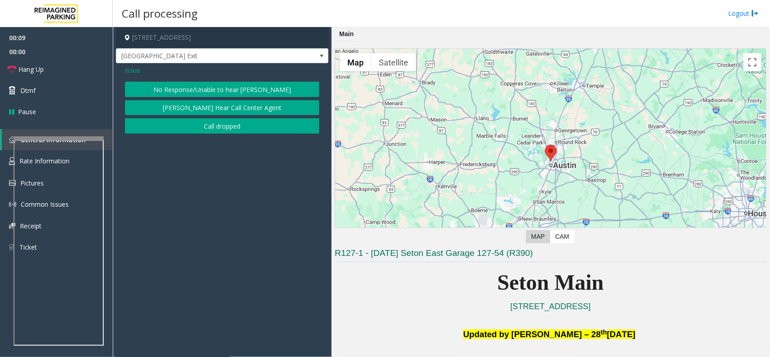
click at [181, 88] on button "No Response/Unable to hear [PERSON_NAME]" at bounding box center [222, 89] width 195 height 15
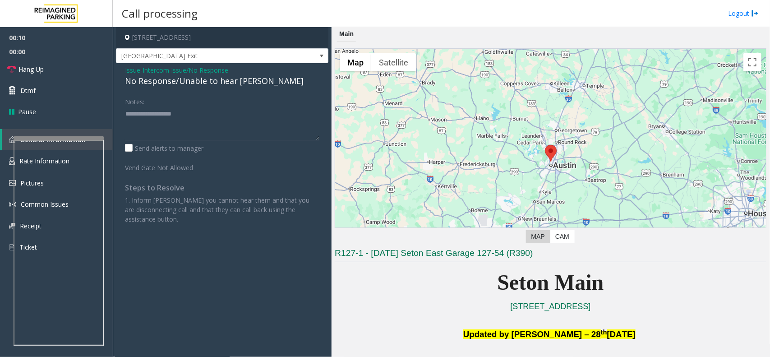
click at [180, 82] on div "No Response/Unable to hear [PERSON_NAME]" at bounding box center [222, 81] width 195 height 12
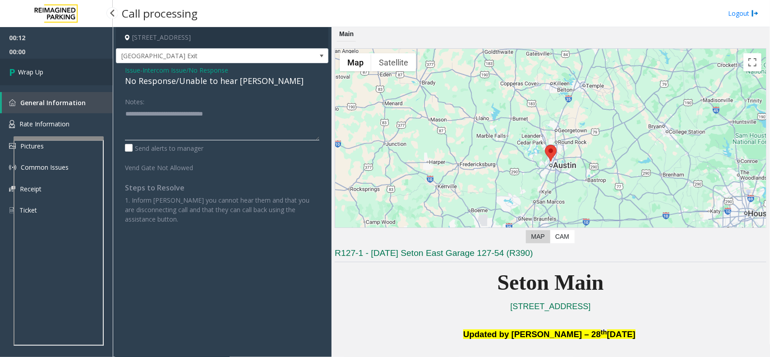
type textarea "**********"
click at [88, 66] on link "Wrap Up" at bounding box center [56, 72] width 113 height 27
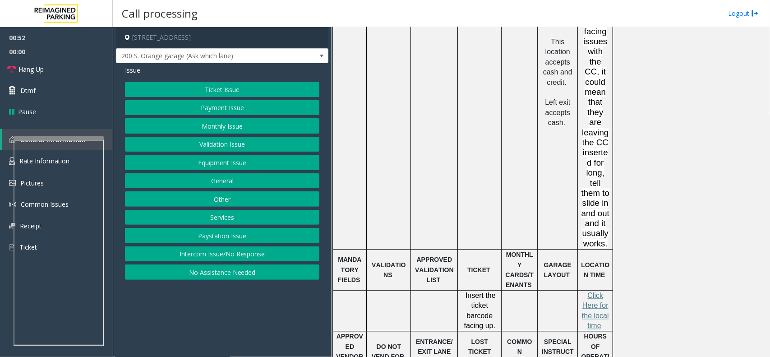
scroll to position [903, 0]
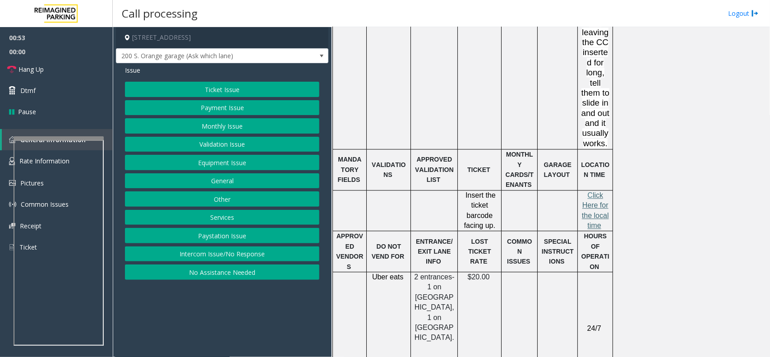
click at [595, 191] on span "lick Here for the local time" at bounding box center [595, 210] width 27 height 38
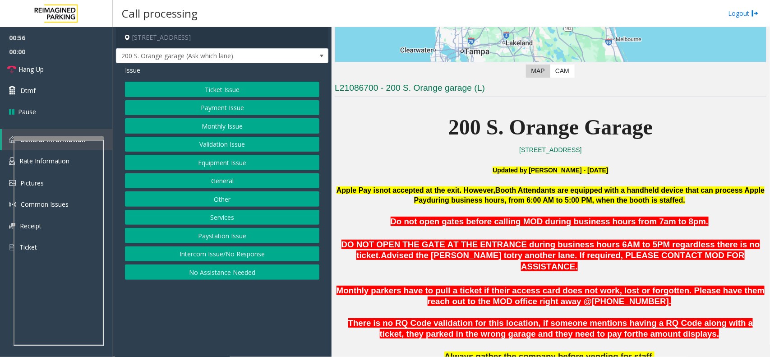
scroll to position [169, 0]
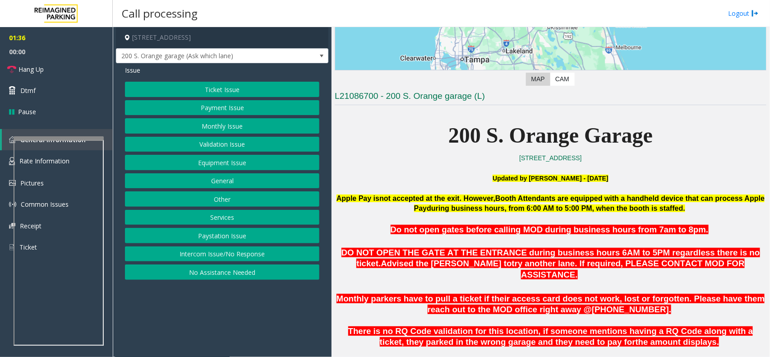
click at [246, 255] on button "Intercom Issue/No Response" at bounding box center [222, 253] width 195 height 15
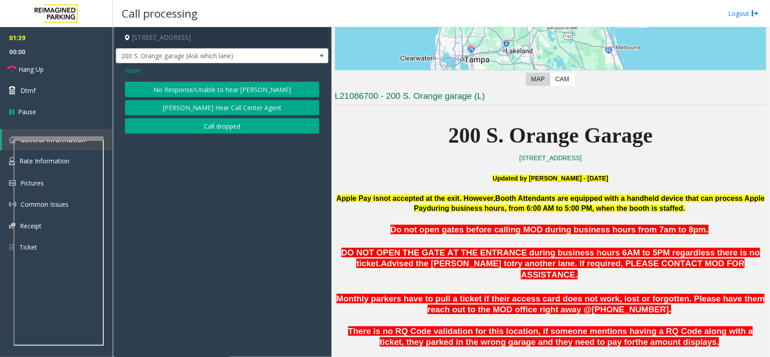
click at [136, 70] on span "Issue" at bounding box center [132, 69] width 15 height 9
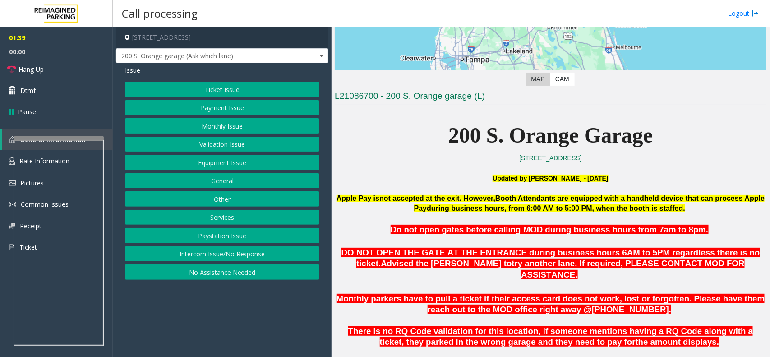
click at [232, 165] on button "Equipment Issue" at bounding box center [222, 162] width 195 height 15
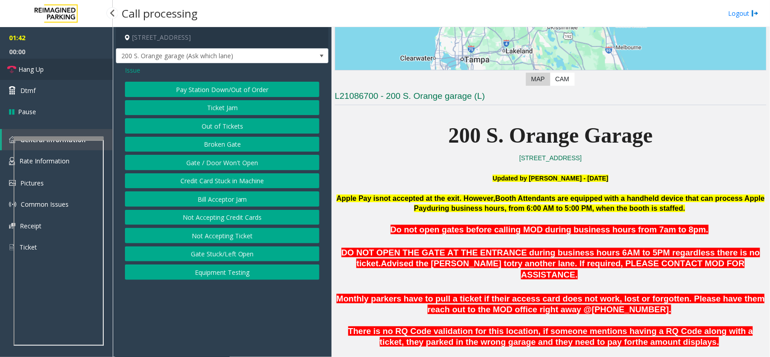
click at [46, 70] on link "Hang Up" at bounding box center [56, 69] width 113 height 21
click at [199, 160] on button "Gate / Door Won't Open" at bounding box center [222, 162] width 195 height 15
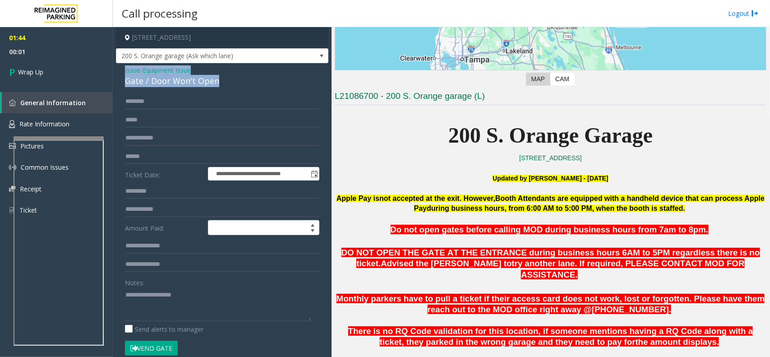
drag, startPoint x: 226, startPoint y: 77, endPoint x: 120, endPoint y: 74, distance: 105.6
click at [120, 74] on div "**********" at bounding box center [222, 287] width 213 height 448
copy div "Issue - Equipment Issue Gate / Door Won't Open"
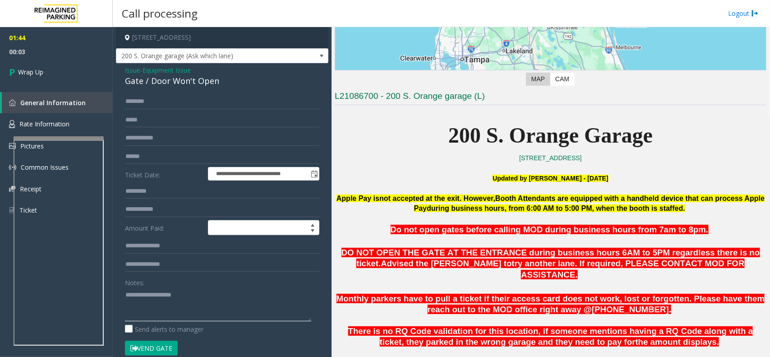
click at [181, 301] on textarea at bounding box center [218, 305] width 186 height 34
paste textarea "**********"
type textarea "**********"
click at [10, 65] on icon at bounding box center [13, 72] width 9 height 15
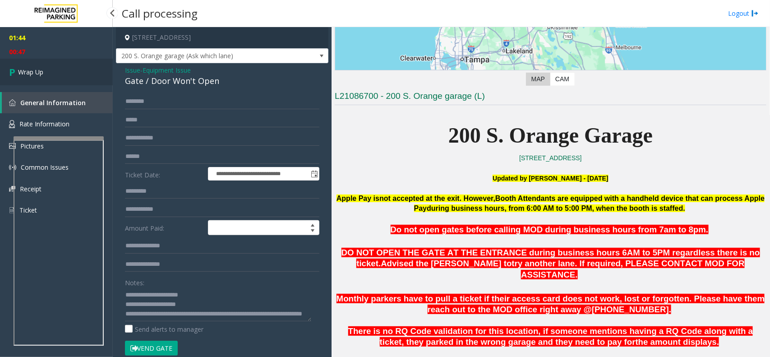
click at [10, 65] on icon at bounding box center [13, 72] width 9 height 15
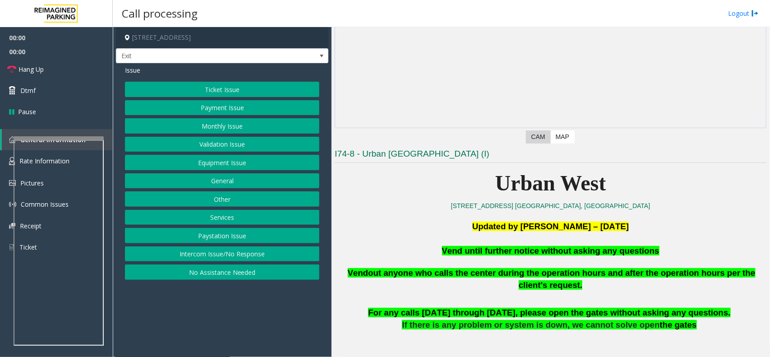
scroll to position [113, 0]
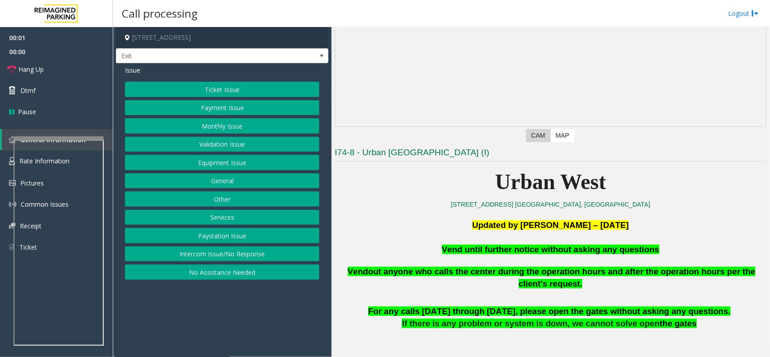
click at [200, 163] on button "Equipment Issue" at bounding box center [222, 162] width 195 height 15
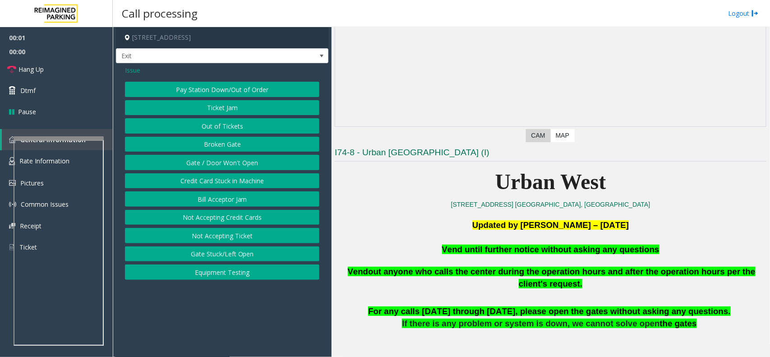
click at [200, 163] on button "Gate / Door Won't Open" at bounding box center [222, 162] width 195 height 15
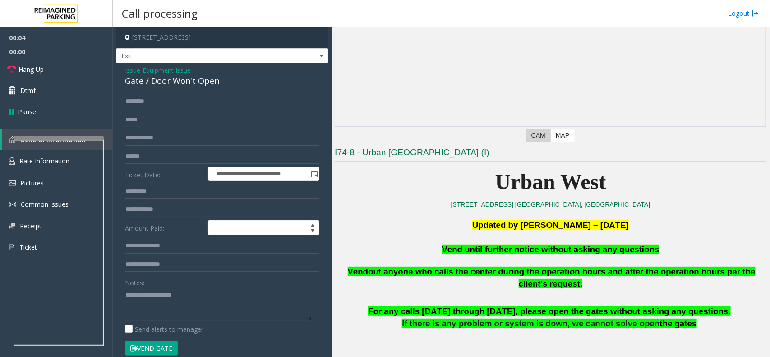
click at [162, 345] on button "Vend Gate" at bounding box center [151, 348] width 53 height 15
click at [519, 255] on p "Vend until further notice without asking any questions" at bounding box center [551, 250] width 432 height 12
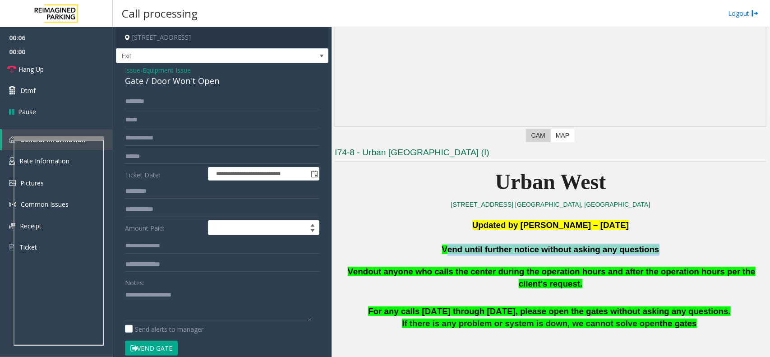
click at [519, 255] on p "Vend until further notice without asking any questions" at bounding box center [551, 250] width 432 height 12
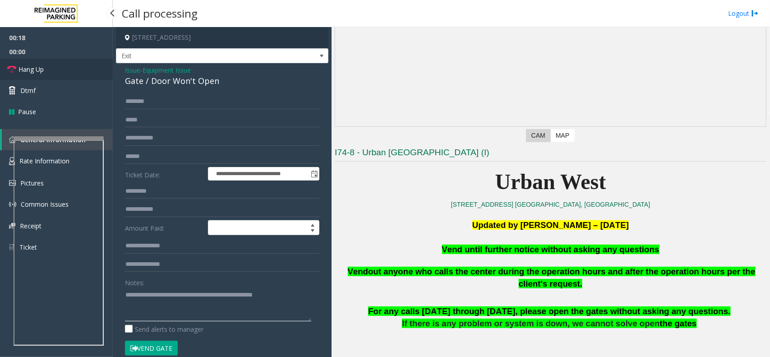
type textarea "**********"
click at [63, 73] on link "Hang Up" at bounding box center [56, 69] width 113 height 21
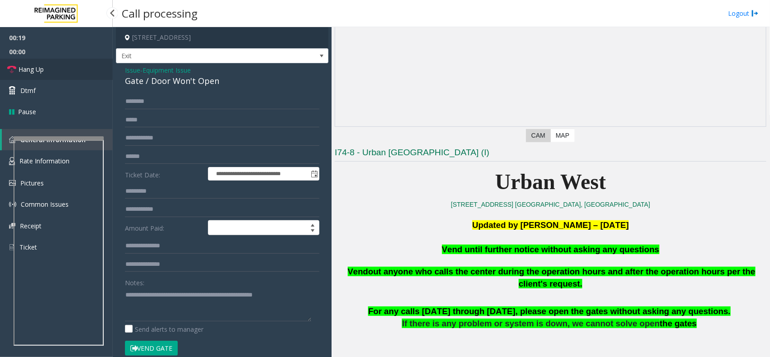
click at [63, 73] on link "Hang Up" at bounding box center [56, 69] width 113 height 21
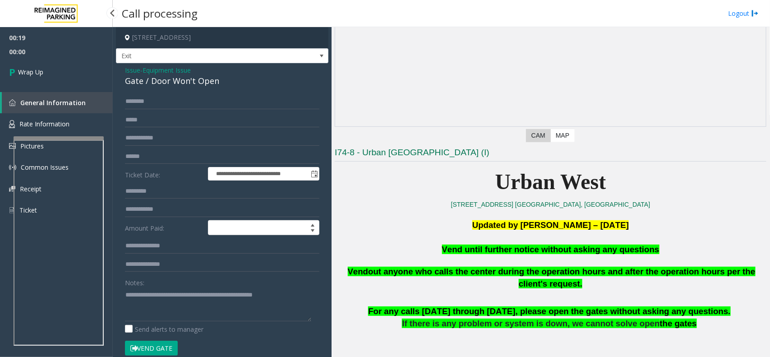
click at [63, 73] on link "Wrap Up" at bounding box center [56, 72] width 113 height 27
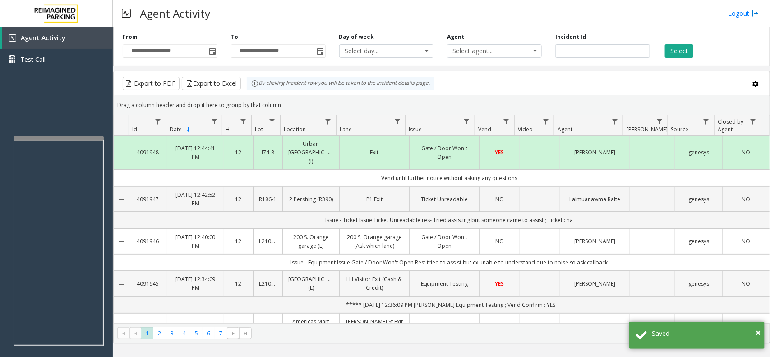
click at [267, 279] on link "L21077700" at bounding box center [268, 283] width 18 height 9
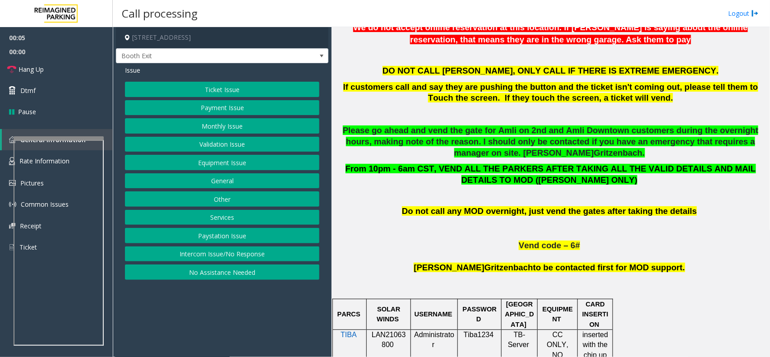
scroll to position [451, 0]
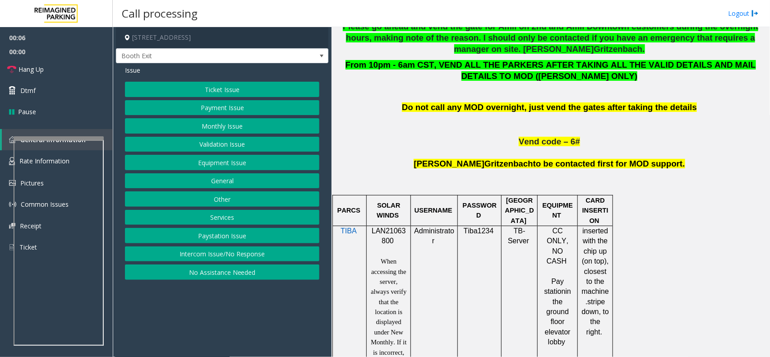
click at [392, 231] on span "LAN21063800" at bounding box center [389, 236] width 34 height 18
copy p "LAN21063800"
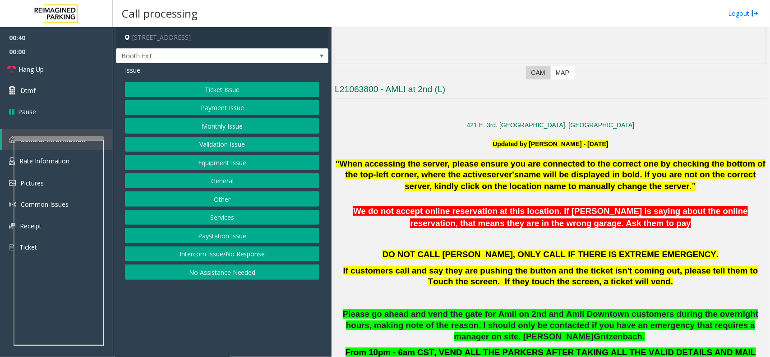
scroll to position [226, 0]
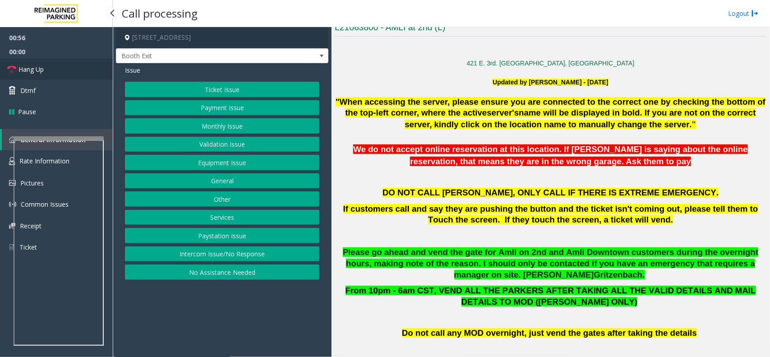
click at [87, 67] on link "Hang Up" at bounding box center [56, 69] width 113 height 21
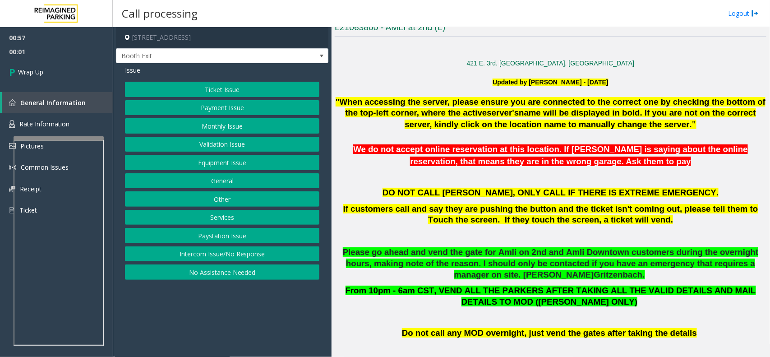
click at [242, 161] on button "Equipment Issue" at bounding box center [222, 162] width 195 height 15
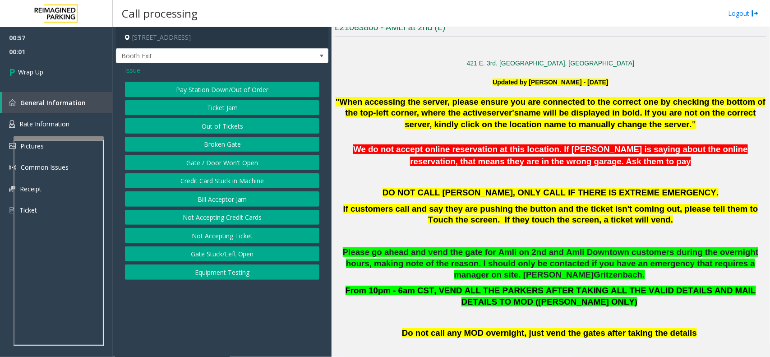
click at [242, 161] on button "Gate / Door Won't Open" at bounding box center [222, 162] width 195 height 15
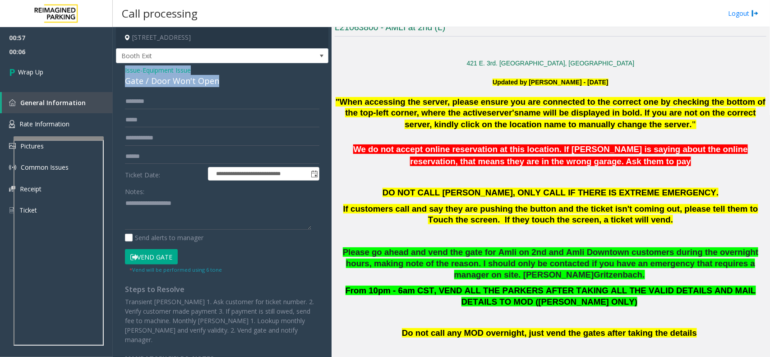
drag, startPoint x: 172, startPoint y: 82, endPoint x: 122, endPoint y: 68, distance: 51.9
click at [122, 68] on div "**********" at bounding box center [222, 227] width 213 height 328
copy div "Issue - Equipment Issue Gate / Door Won't Open"
paste textarea "**********"
click at [147, 202] on textarea at bounding box center [218, 213] width 186 height 34
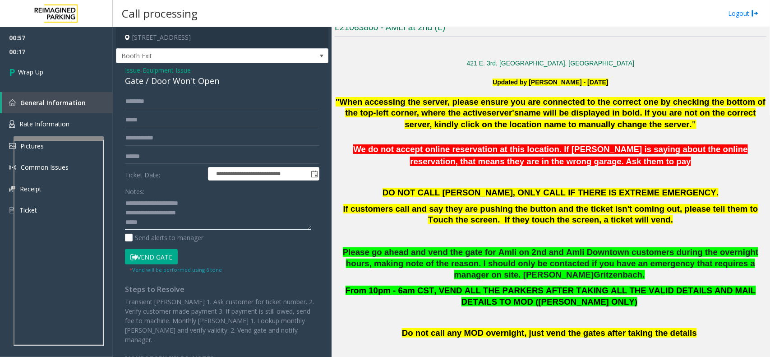
click at [160, 223] on textarea at bounding box center [218, 213] width 186 height 34
paste textarea "**********"
type textarea "**********"
click at [48, 76] on link "Wrap Up" at bounding box center [56, 72] width 113 height 27
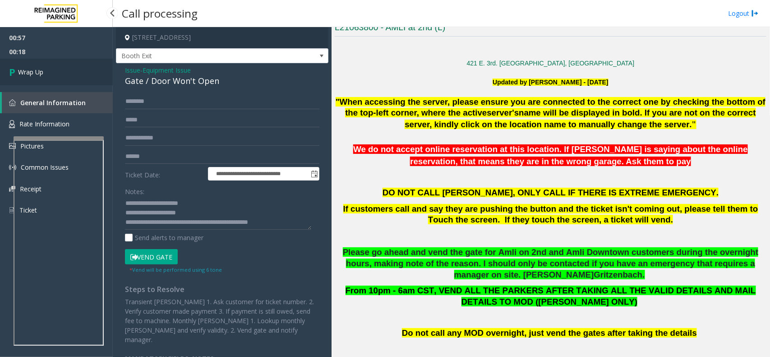
click at [48, 76] on link "Wrap Up" at bounding box center [56, 72] width 113 height 27
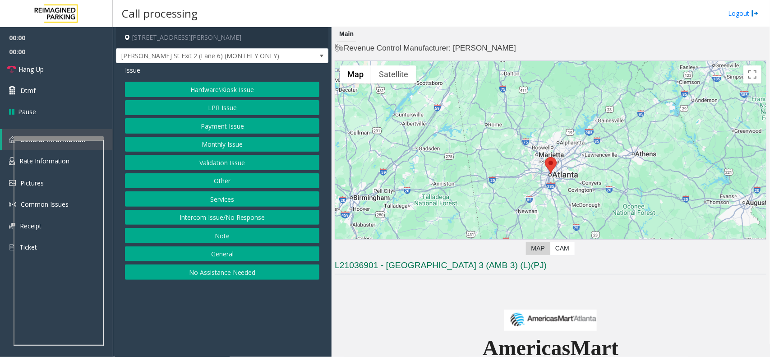
scroll to position [169, 0]
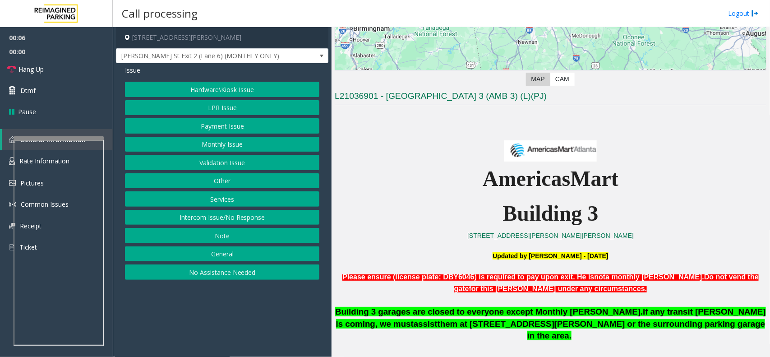
click at [244, 219] on button "Intercom Issue/No Response" at bounding box center [222, 217] width 195 height 15
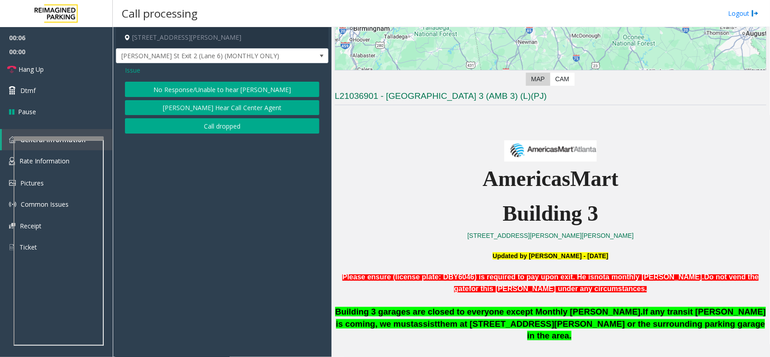
click at [204, 91] on button "No Response/Unable to hear [PERSON_NAME]" at bounding box center [222, 89] width 195 height 15
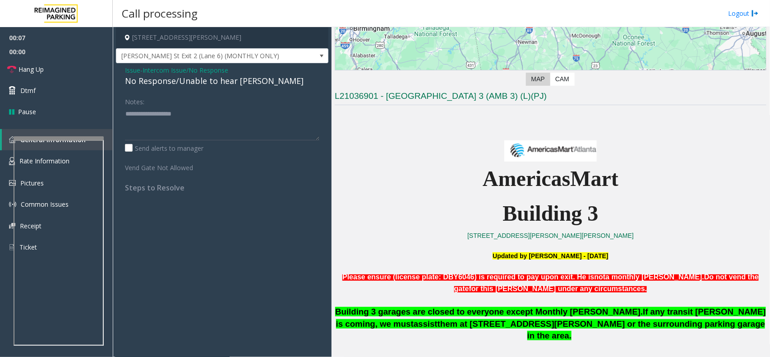
click at [193, 82] on div "No Response/Unable to hear [PERSON_NAME]" at bounding box center [222, 81] width 195 height 12
drag, startPoint x: 193, startPoint y: 82, endPoint x: 213, endPoint y: 85, distance: 20.0
click at [195, 84] on div "No Response/Unable to hear [PERSON_NAME]" at bounding box center [222, 81] width 195 height 12
type textarea "**********"
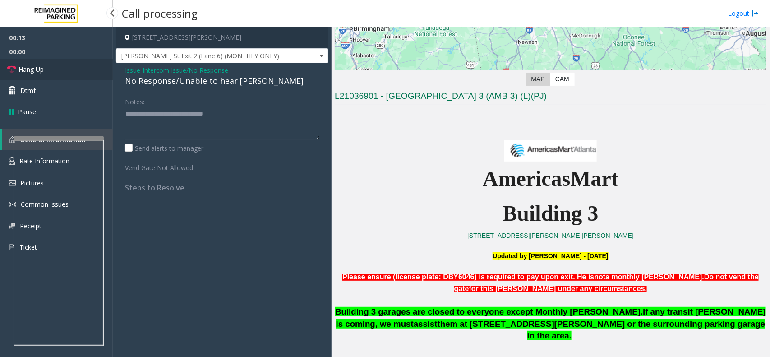
click at [68, 69] on link "Hang Up" at bounding box center [56, 69] width 113 height 21
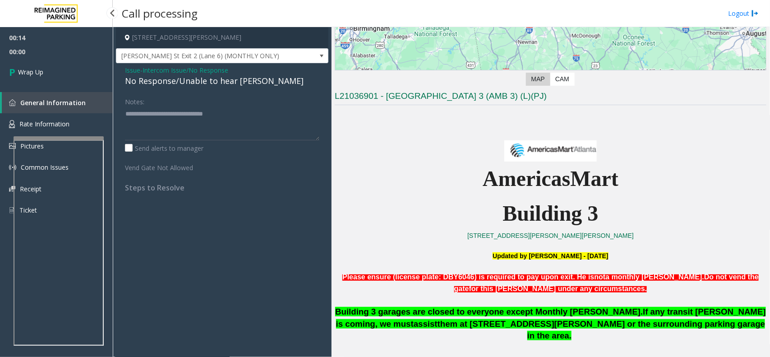
click at [68, 69] on link "Wrap Up" at bounding box center [56, 72] width 113 height 27
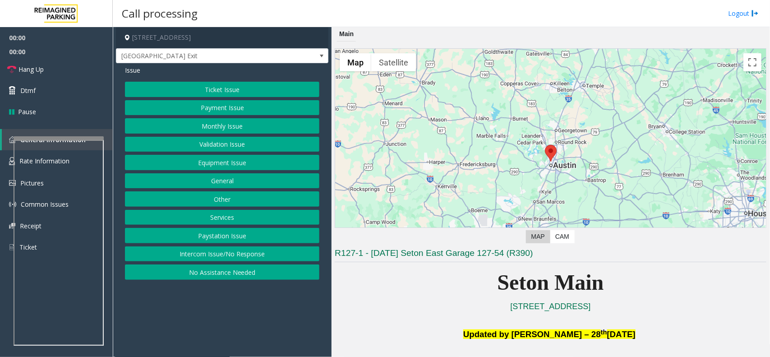
click at [244, 159] on button "Equipment Issue" at bounding box center [222, 162] width 195 height 15
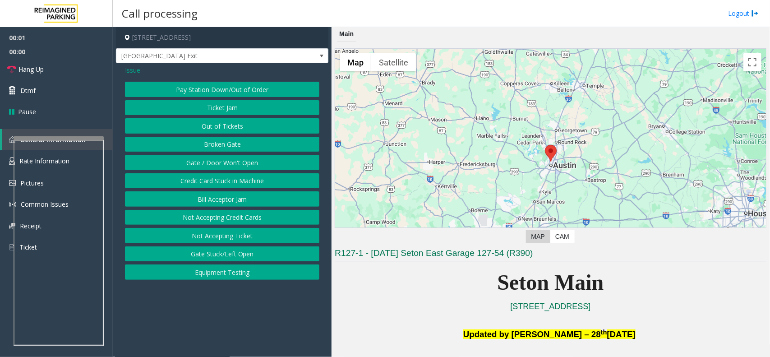
click at [244, 159] on button "Gate / Door Won't Open" at bounding box center [222, 162] width 195 height 15
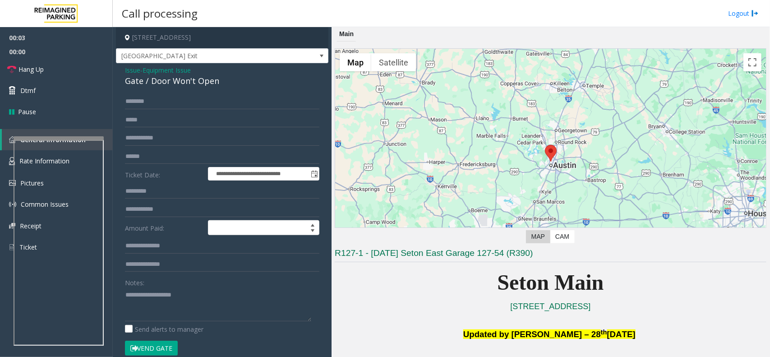
click at [163, 348] on button "Vend Gate" at bounding box center [151, 348] width 53 height 15
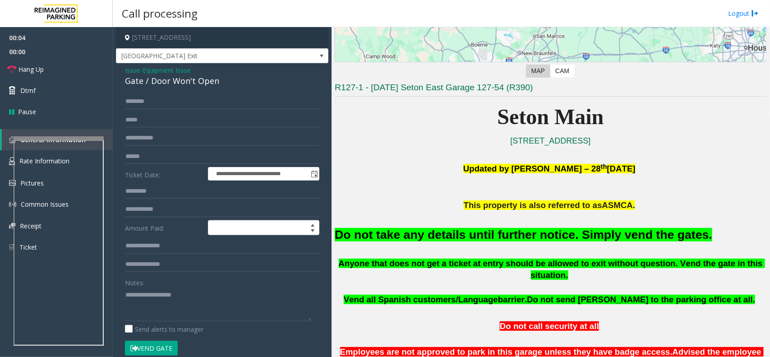
scroll to position [169, 0]
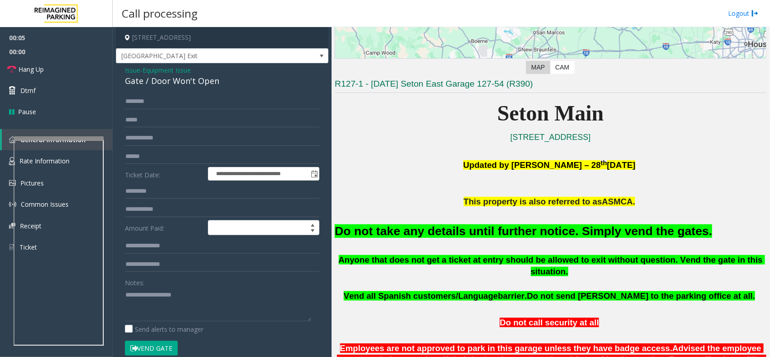
click at [515, 232] on font "Do not take any details until further notice. Simply vend the gates." at bounding box center [524, 231] width 378 height 14
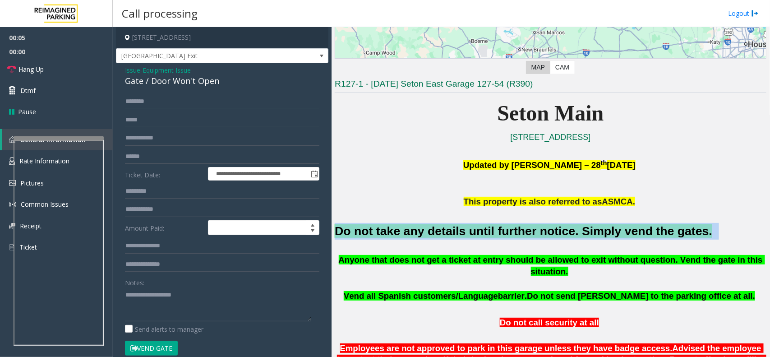
click at [515, 232] on font "Do not take any details until further notice. Simply vend the gates." at bounding box center [524, 231] width 378 height 14
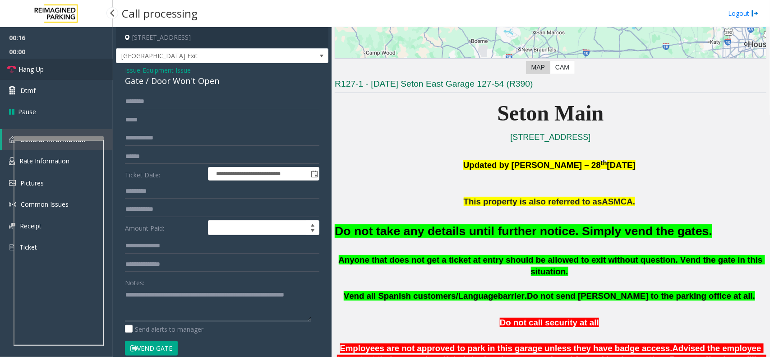
type textarea "**********"
click at [71, 68] on link "Hang Up" at bounding box center [56, 69] width 113 height 21
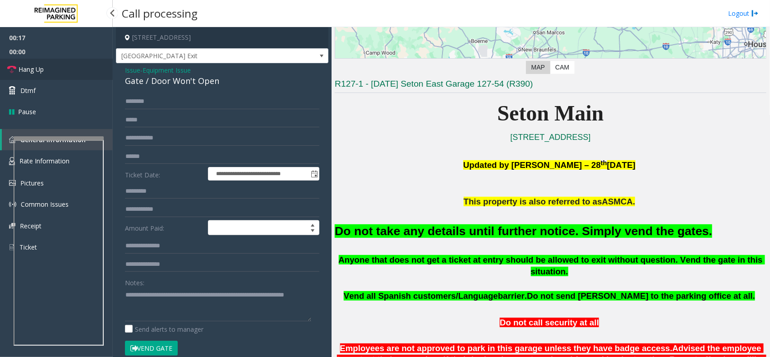
click at [71, 68] on link "Hang Up" at bounding box center [56, 69] width 113 height 21
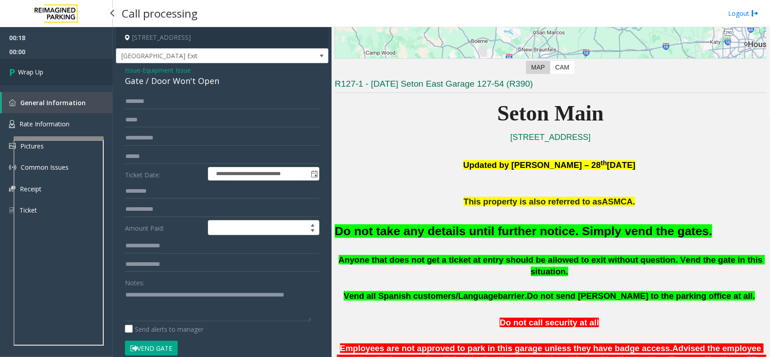
click at [71, 68] on link "Wrap Up" at bounding box center [56, 72] width 113 height 27
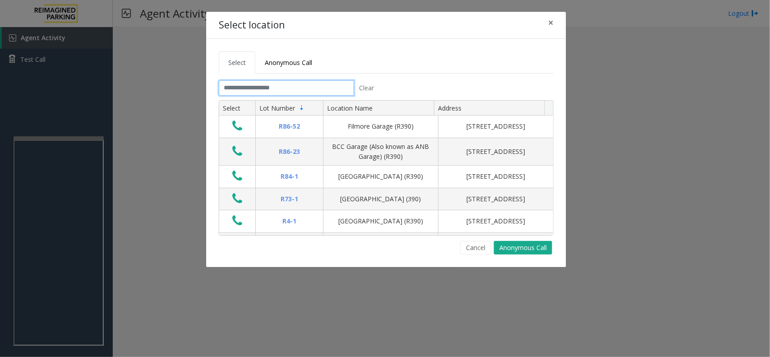
click at [264, 87] on input "text" at bounding box center [286, 87] width 135 height 15
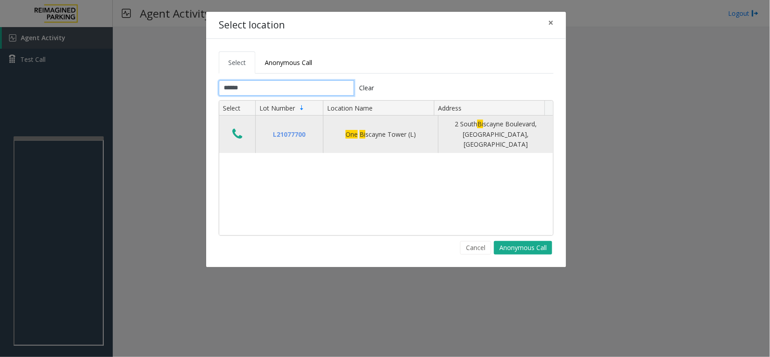
type input "******"
click at [240, 130] on icon "Data table" at bounding box center [237, 134] width 10 height 13
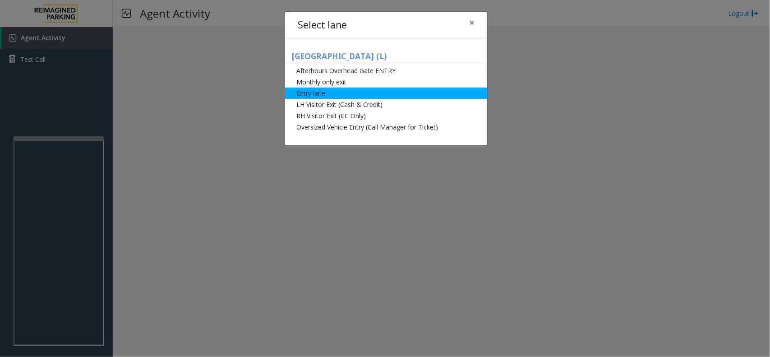
click at [369, 95] on li "Entry lane" at bounding box center [386, 93] width 202 height 11
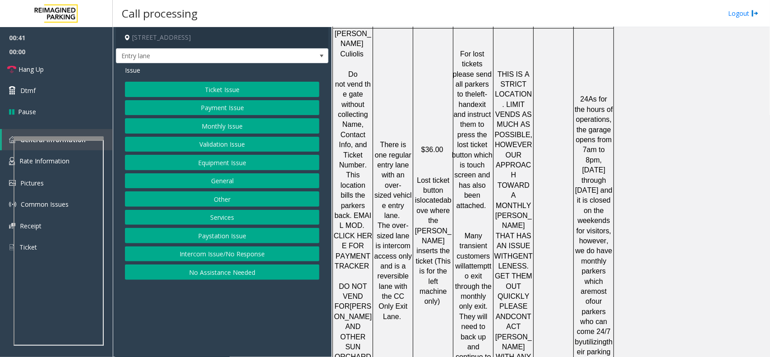
scroll to position [1438, 0]
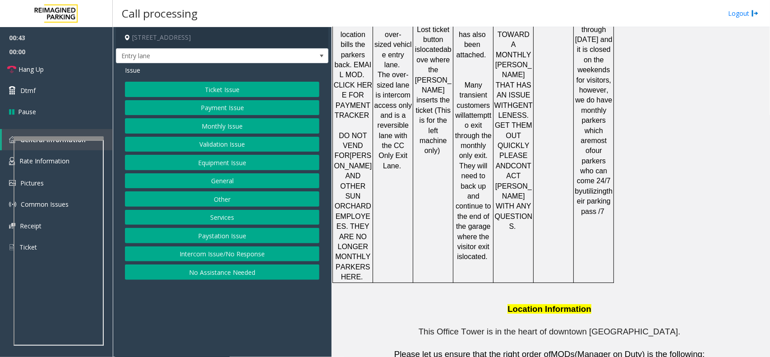
drag, startPoint x: 394, startPoint y: 335, endPoint x: 386, endPoint y: 334, distance: 8.2
copy tr "786.910.0764"
click at [234, 89] on button "Ticket Issue" at bounding box center [222, 89] width 195 height 15
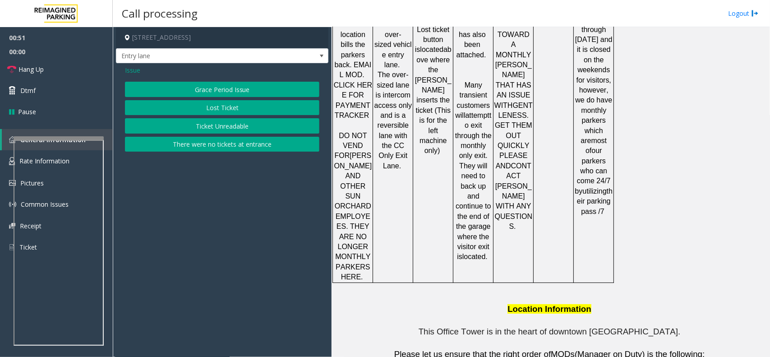
click at [260, 145] on button "There were no tickets at entrance" at bounding box center [222, 144] width 195 height 15
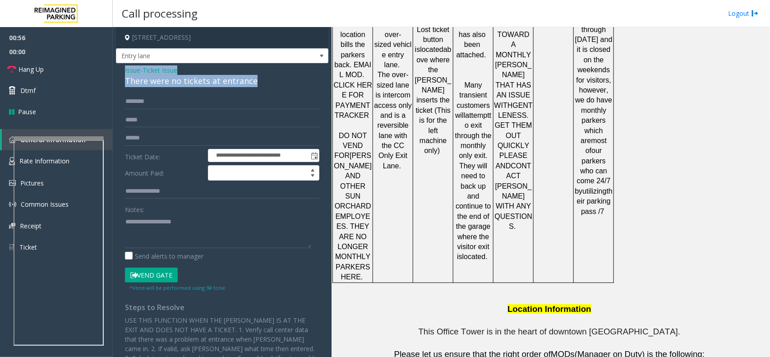
drag, startPoint x: 257, startPoint y: 81, endPoint x: 123, endPoint y: 73, distance: 134.7
click at [123, 73] on div "**********" at bounding box center [222, 264] width 213 height 403
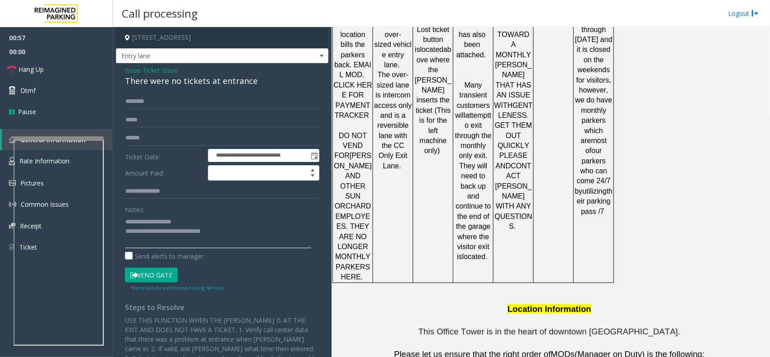
click at [231, 228] on textarea at bounding box center [218, 231] width 186 height 34
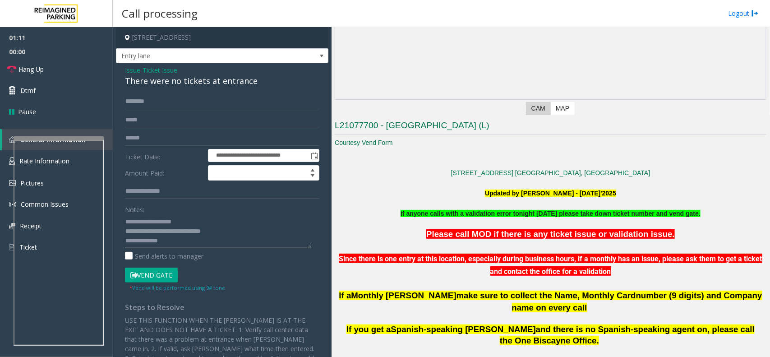
scroll to position [83, 0]
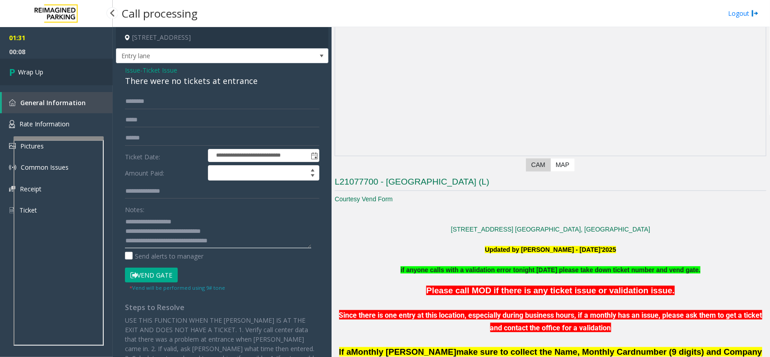
type textarea "**********"
click at [50, 67] on link "Wrap Up" at bounding box center [56, 72] width 113 height 27
